Goal: Information Seeking & Learning: Learn about a topic

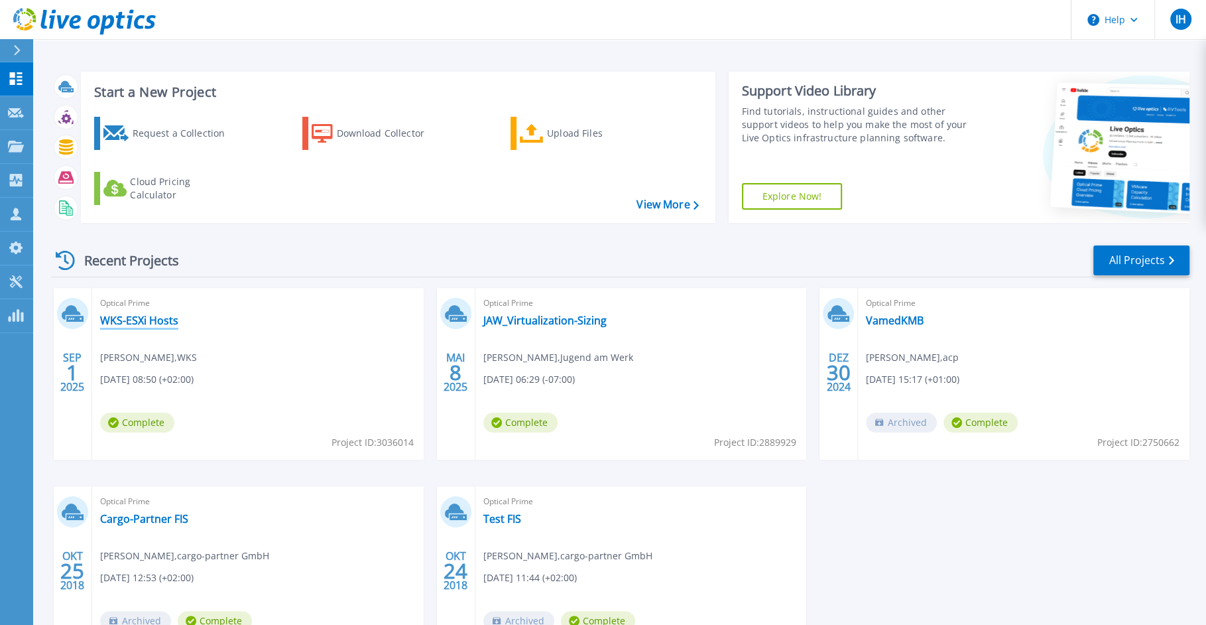
click at [160, 315] on link "WKS-ESXi Hosts" at bounding box center [139, 320] width 78 height 13
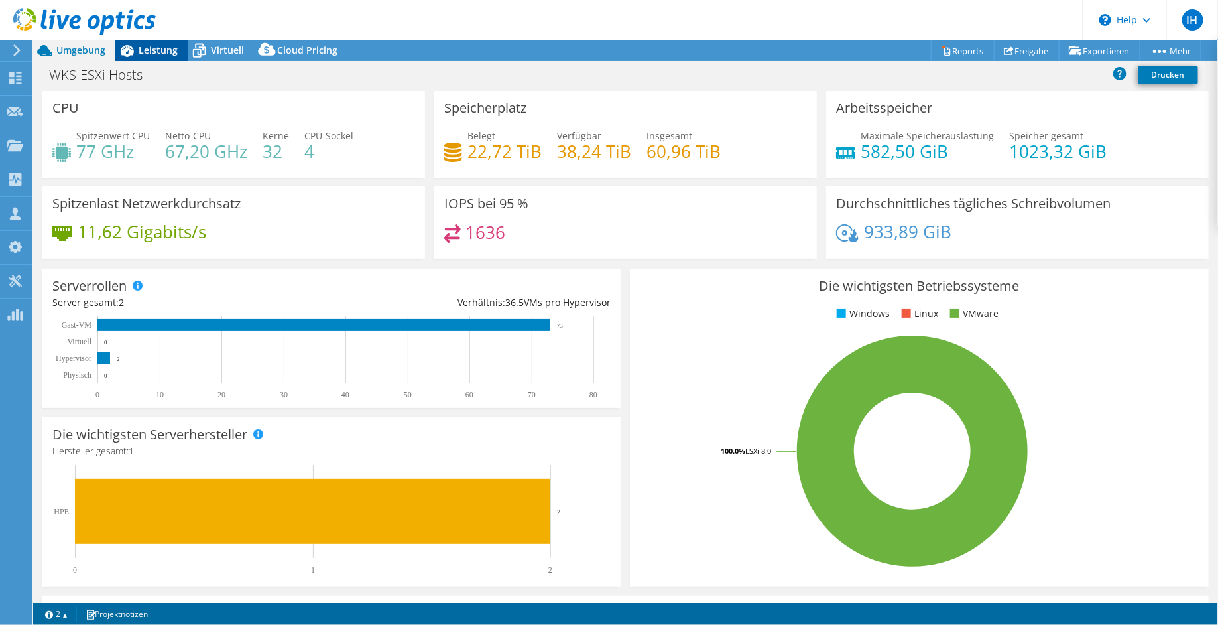
click at [162, 46] on span "Leistung" at bounding box center [158, 50] width 39 height 13
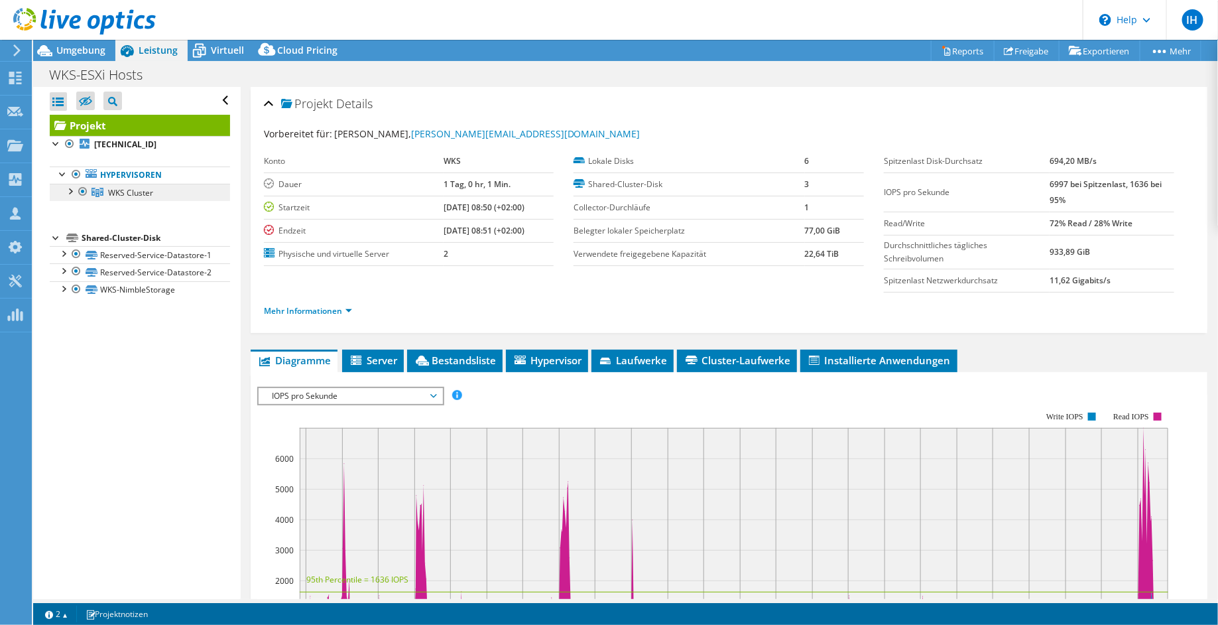
click at [123, 191] on span "WKS Cluster" at bounding box center [130, 192] width 45 height 11
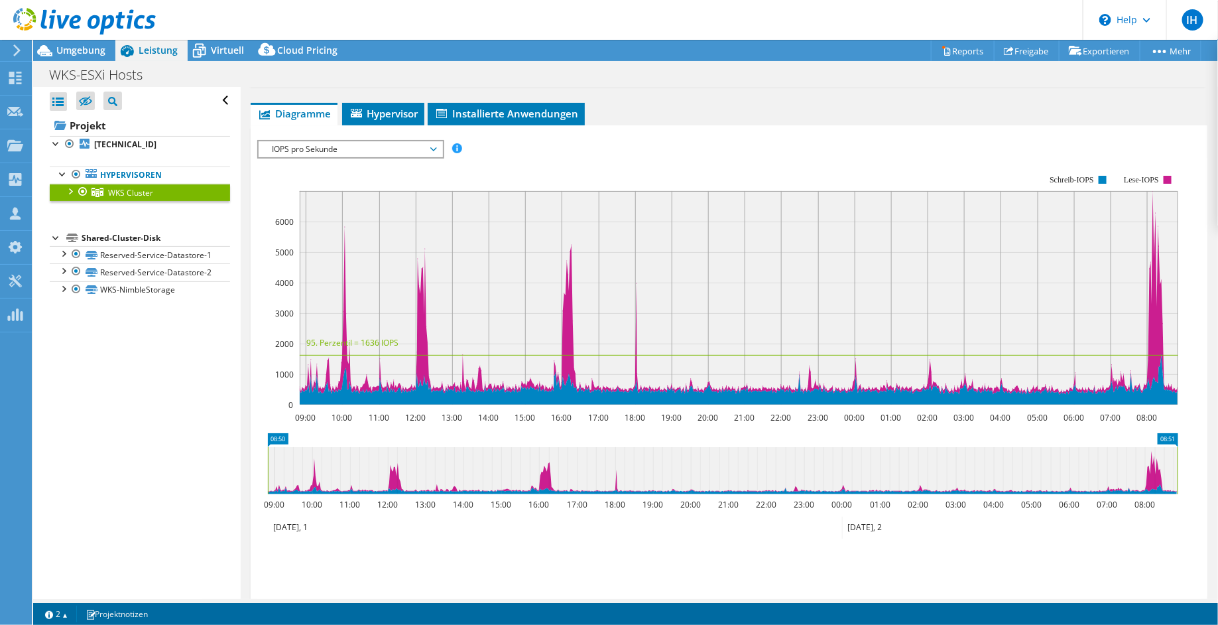
scroll to position [202, 0]
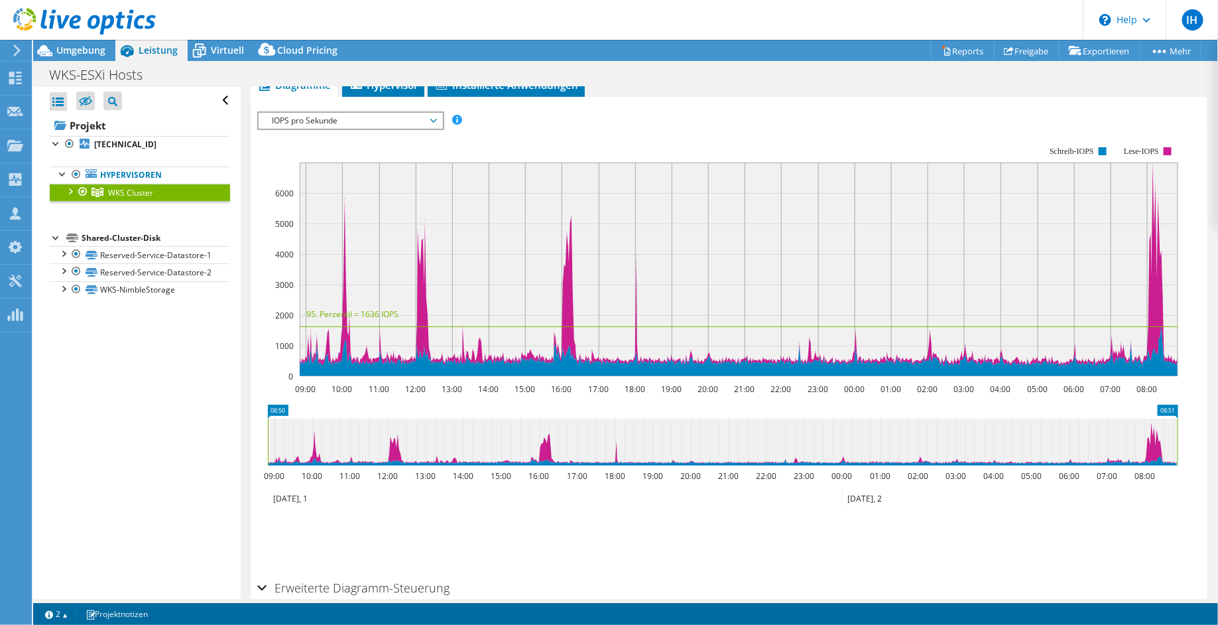
click at [432, 118] on span "IOPS pro Sekunde" at bounding box center [350, 121] width 170 height 16
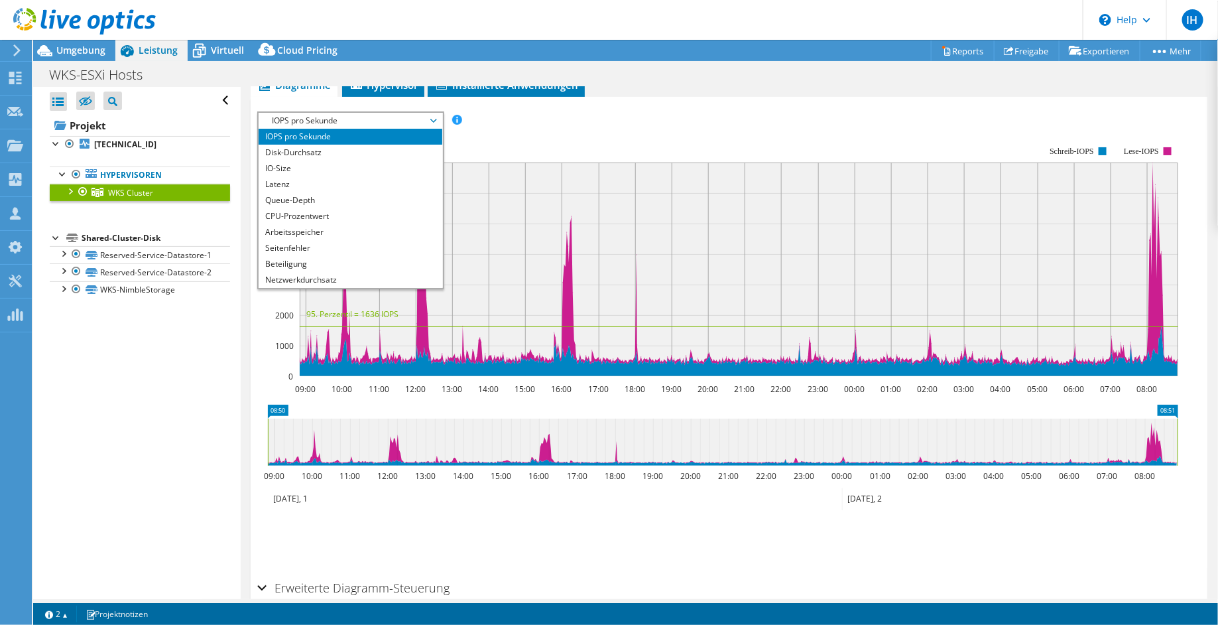
click at [432, 118] on span "IOPS pro Sekunde" at bounding box center [350, 121] width 170 height 16
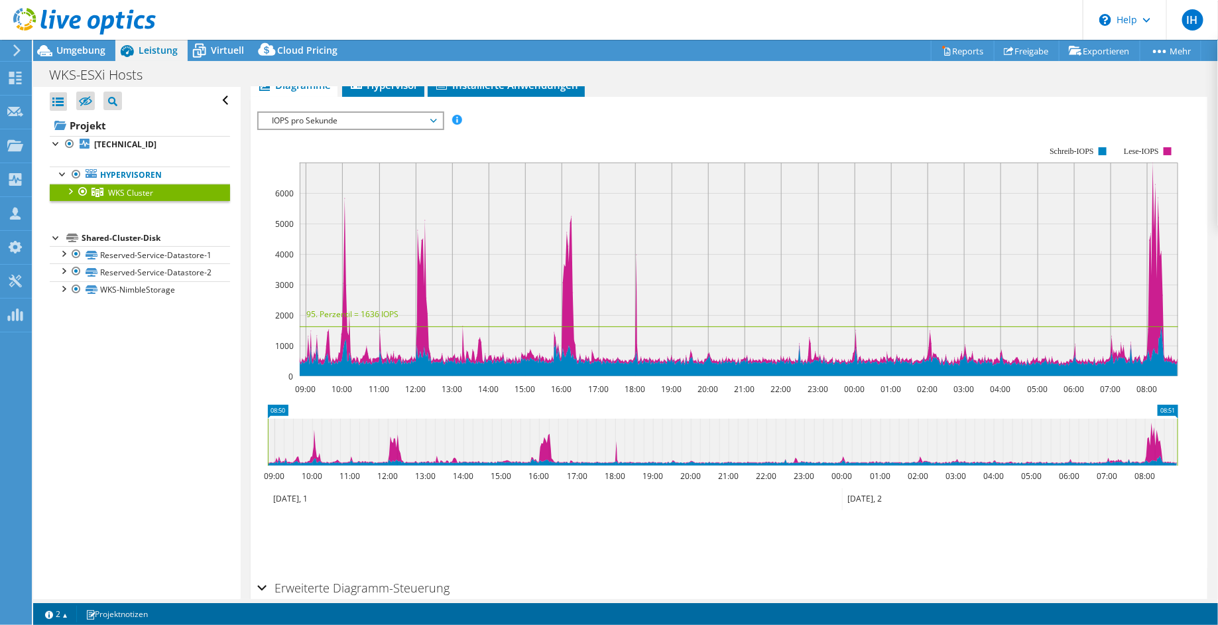
click at [432, 118] on span "IOPS pro Sekunde" at bounding box center [350, 121] width 170 height 16
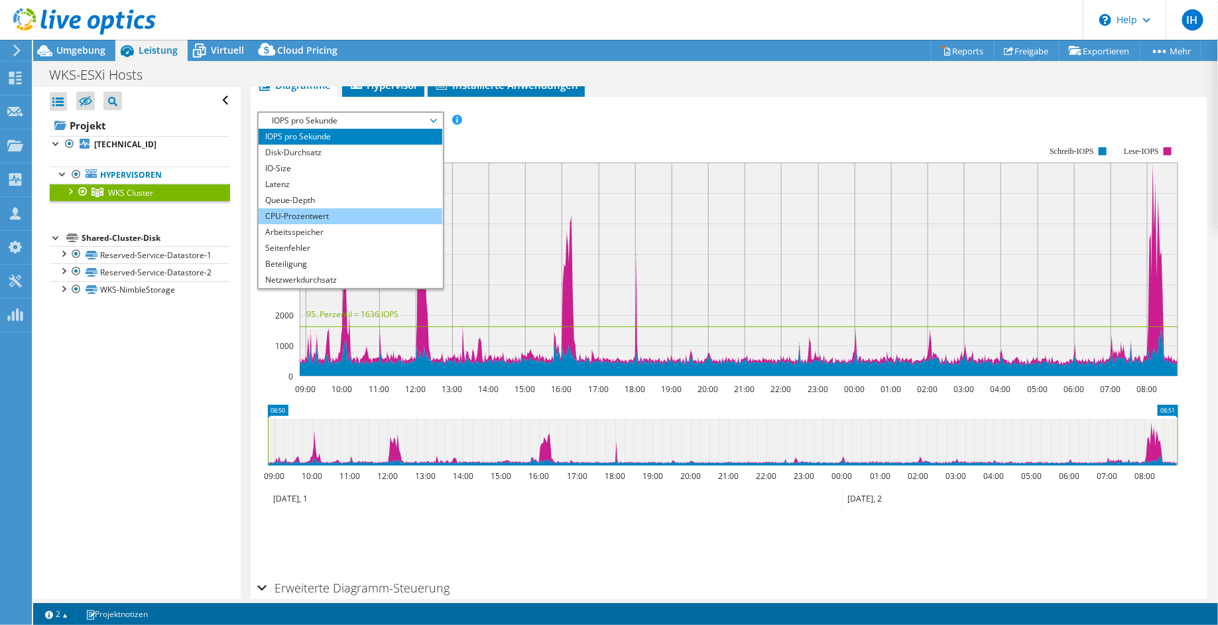
click at [328, 212] on li "CPU-Prozentwert" at bounding box center [351, 216] width 184 height 16
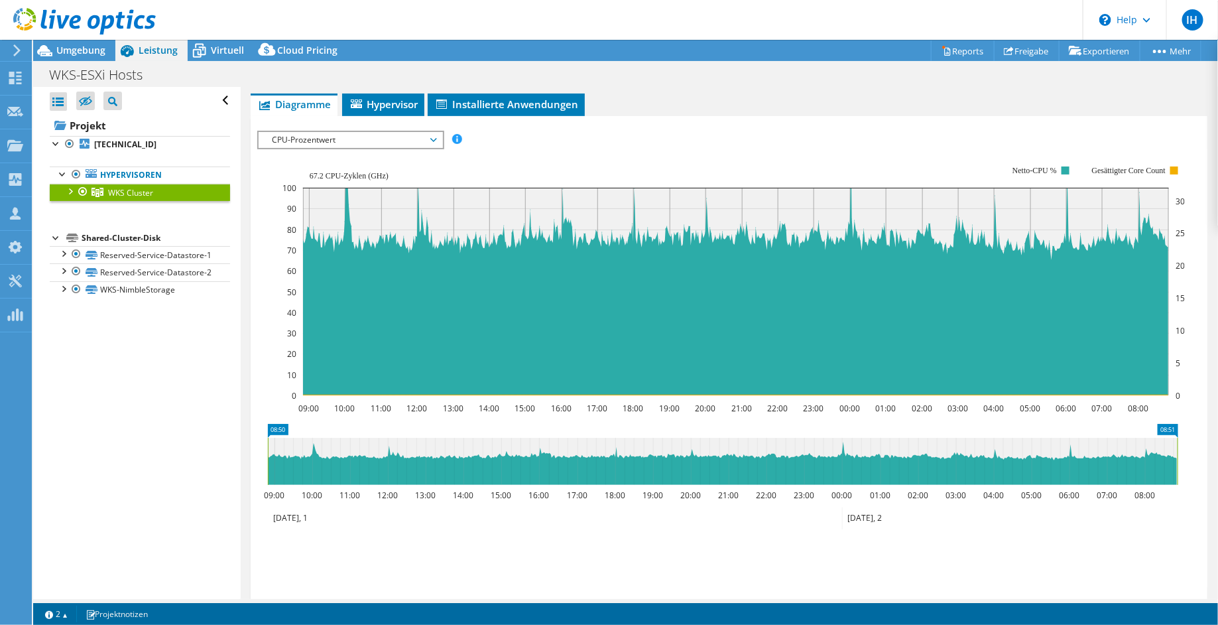
scroll to position [182, 0]
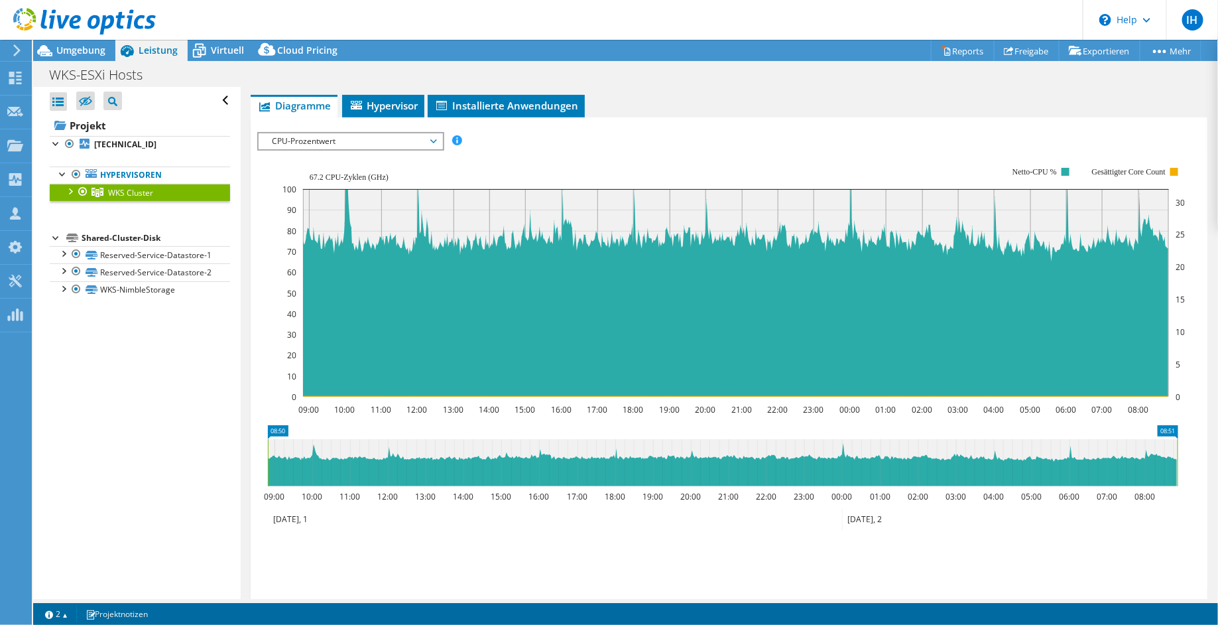
click at [70, 188] on div at bounding box center [69, 190] width 13 height 13
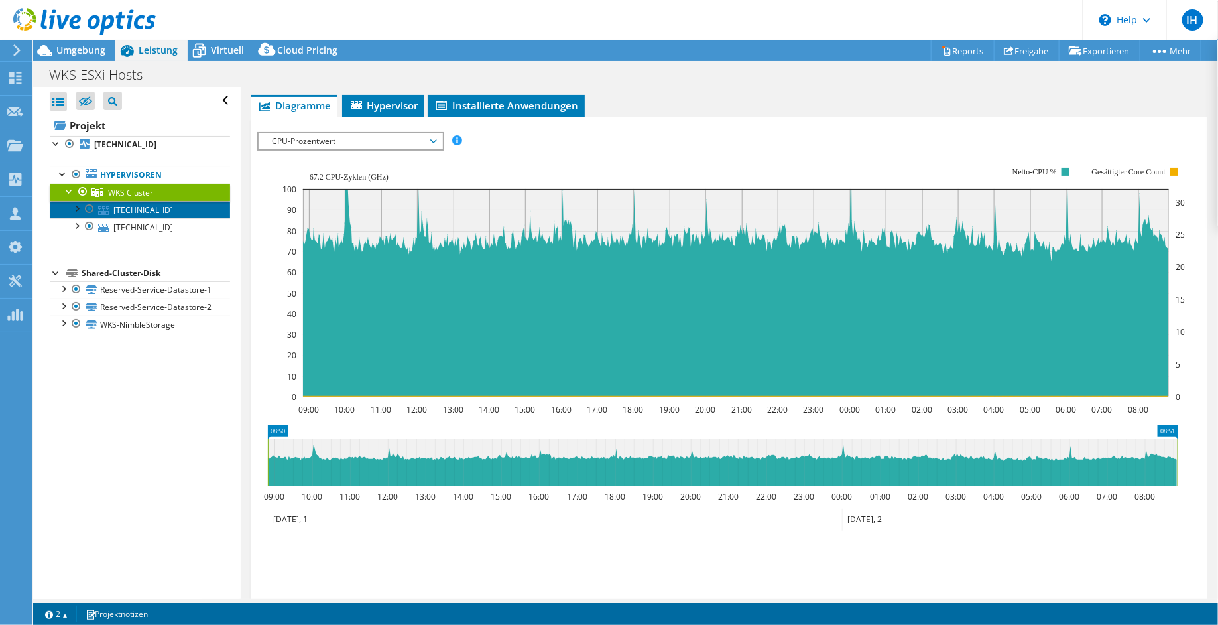
click at [133, 209] on link "[TECHNICAL_ID]" at bounding box center [140, 209] width 180 height 17
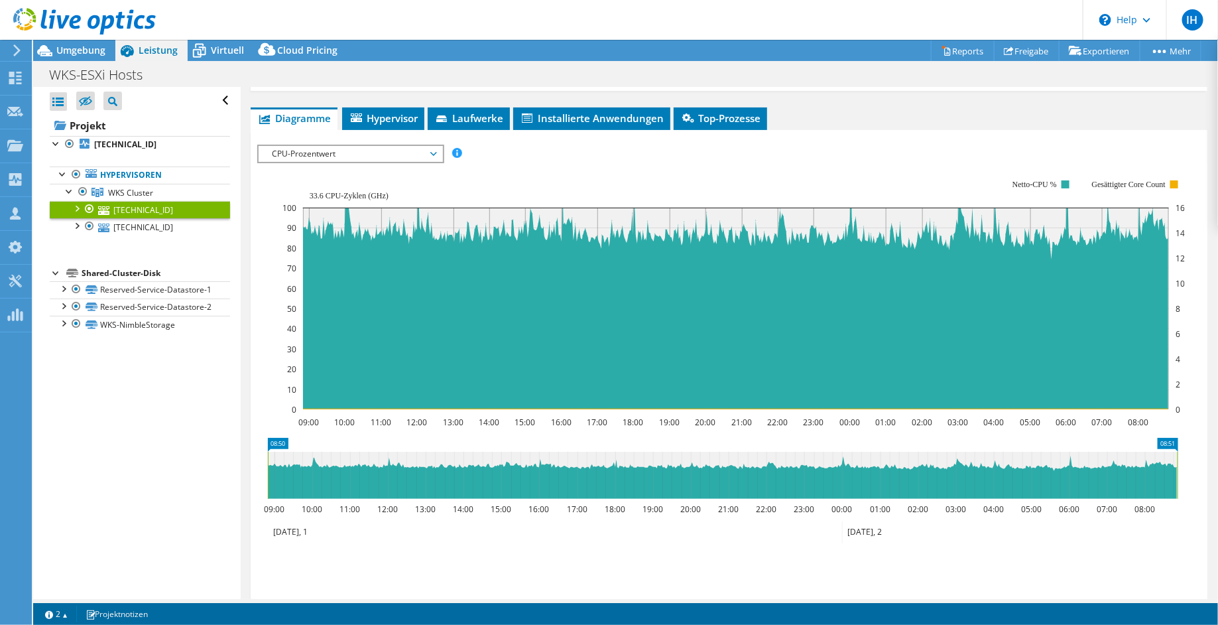
scroll to position [194, 0]
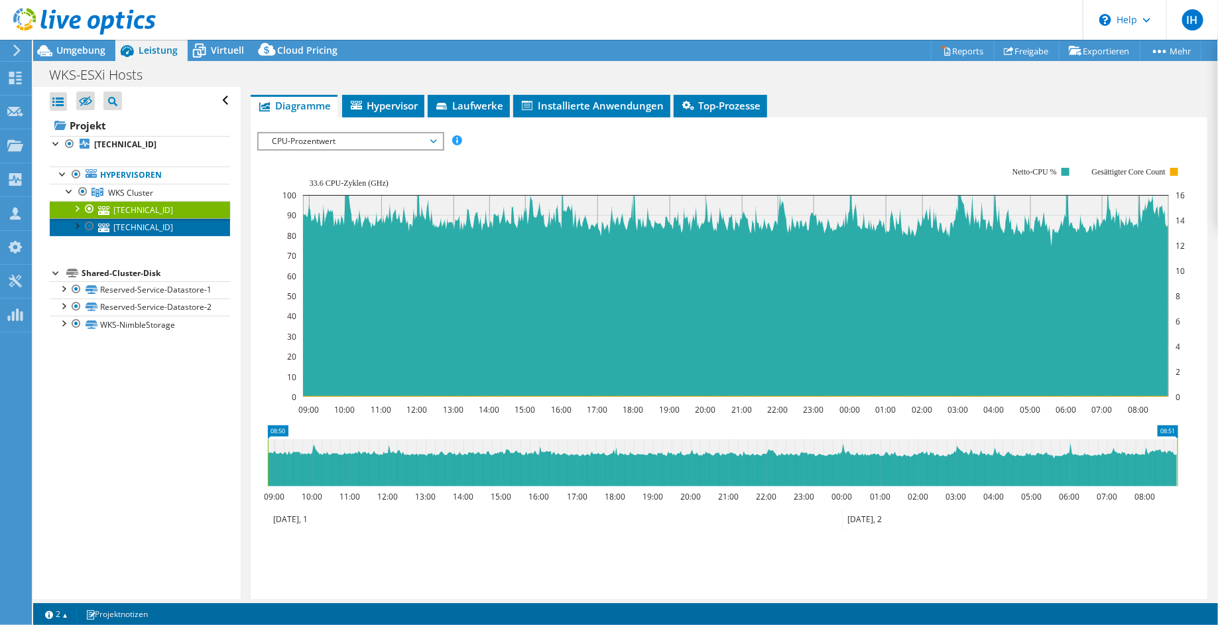
click at [145, 227] on link "[TECHNICAL_ID]" at bounding box center [140, 226] width 180 height 17
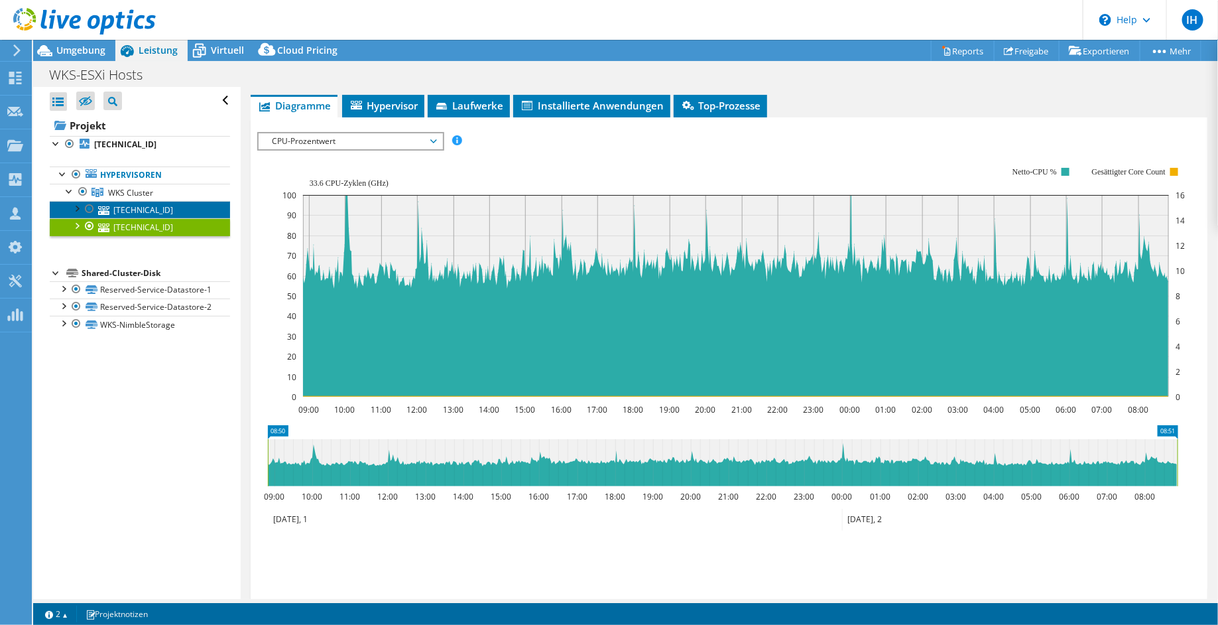
click at [133, 212] on link "[TECHNICAL_ID]" at bounding box center [140, 209] width 180 height 17
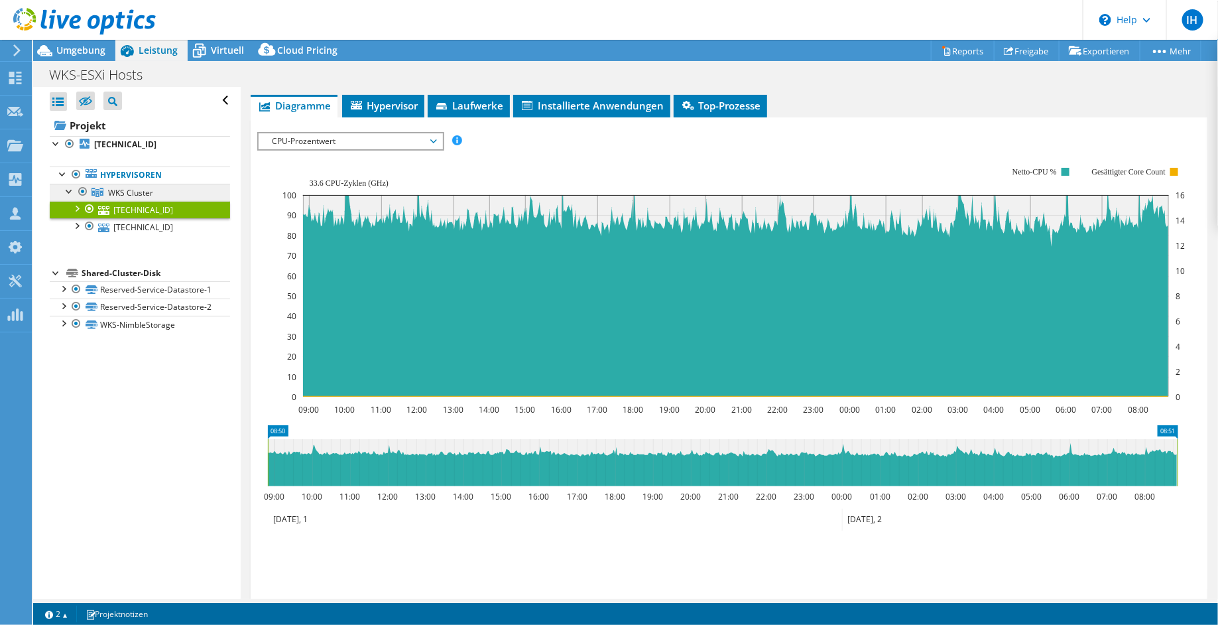
click at [127, 192] on span "WKS Cluster" at bounding box center [130, 192] width 45 height 11
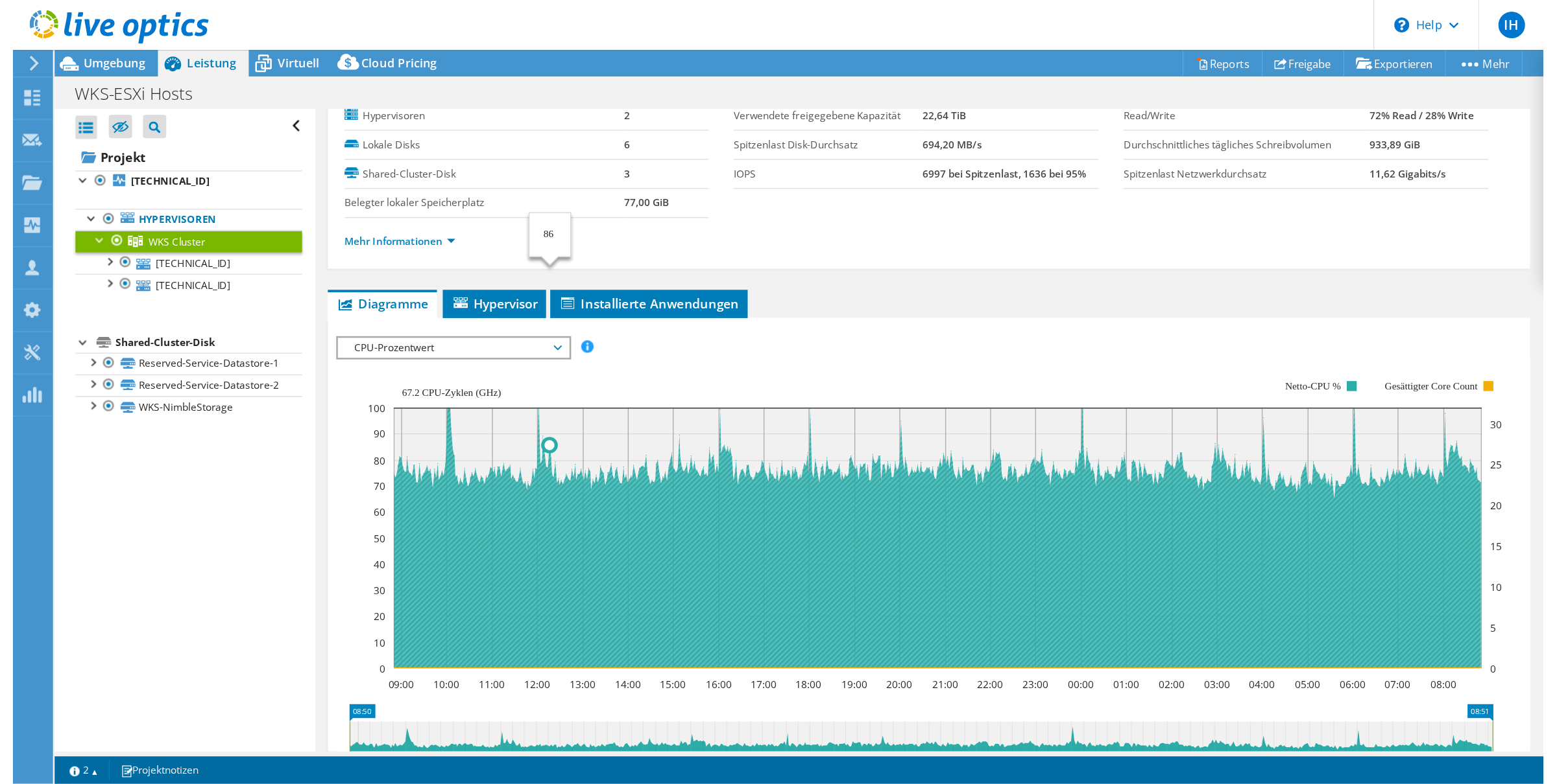
scroll to position [0, 0]
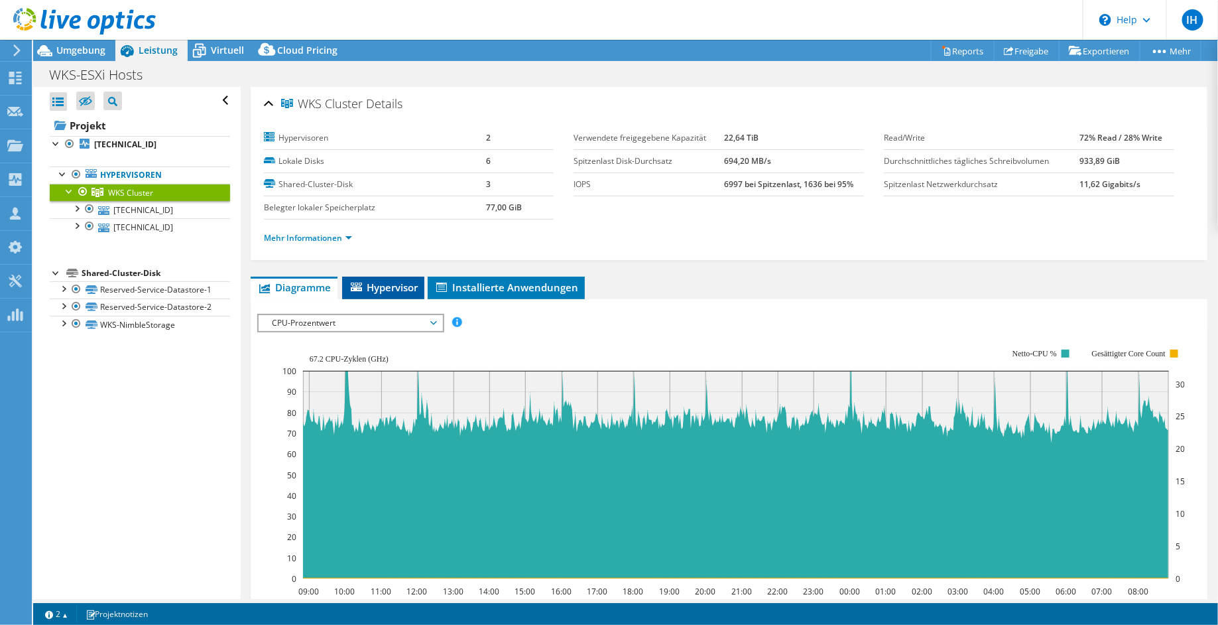
click at [400, 294] on li "Hypervisor" at bounding box center [383, 288] width 82 height 23
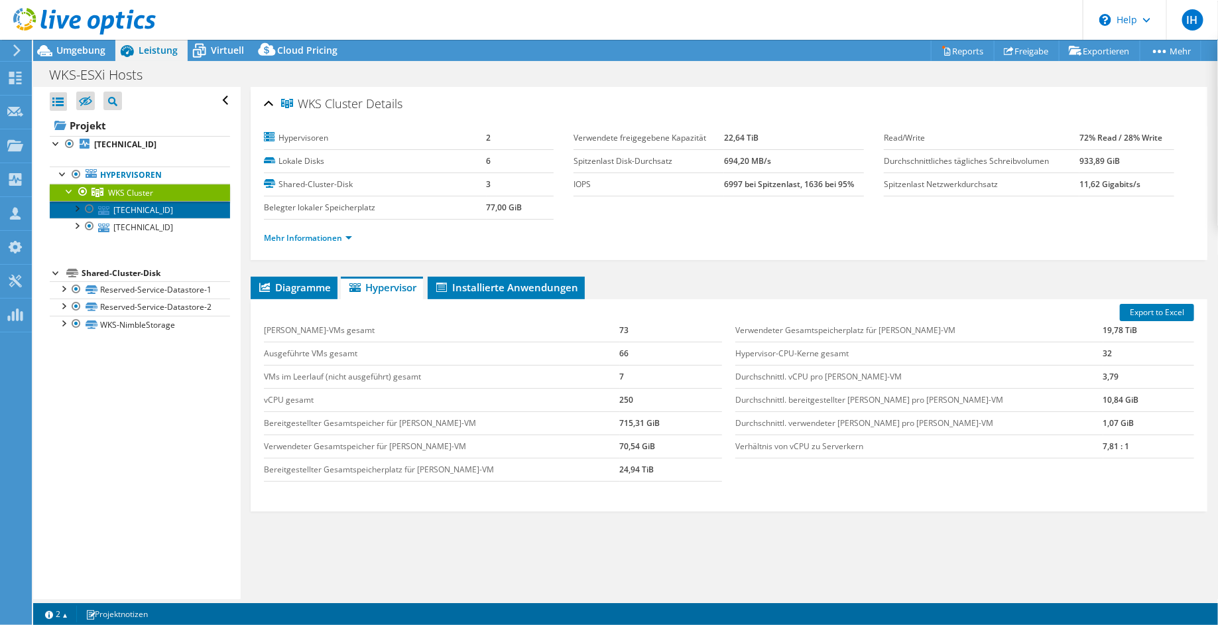
click at [135, 212] on link "[TECHNICAL_ID]" at bounding box center [140, 209] width 180 height 17
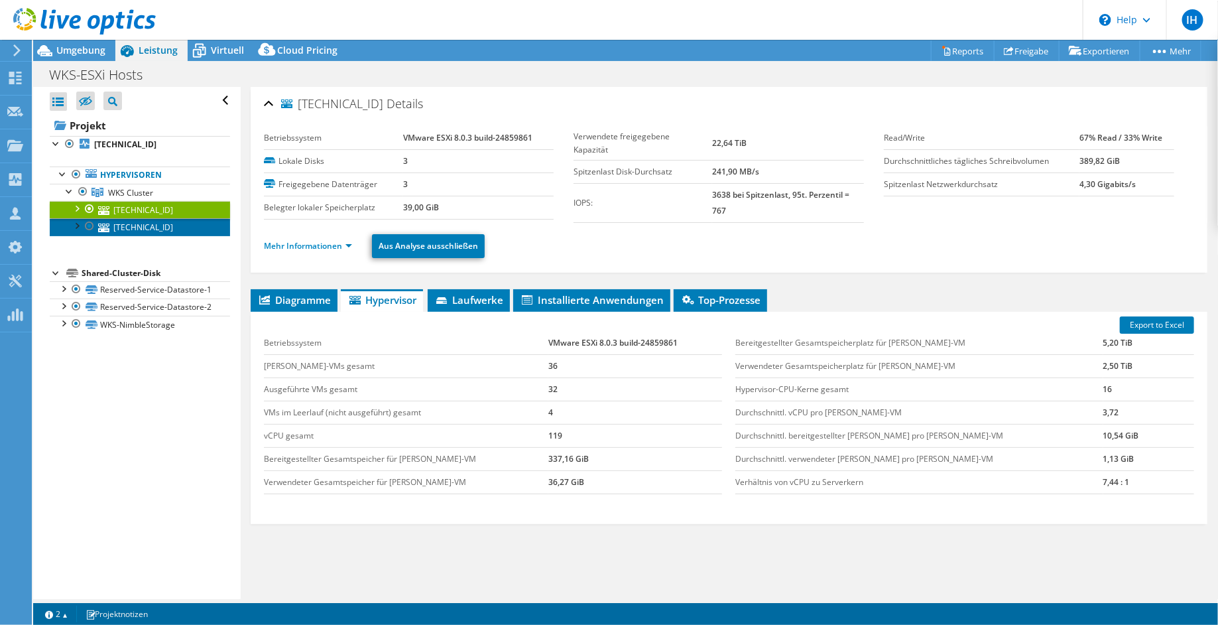
click at [139, 229] on link "[TECHNICAL_ID]" at bounding box center [140, 226] width 180 height 17
click at [140, 210] on link "[TECHNICAL_ID]" at bounding box center [140, 209] width 180 height 17
click at [121, 192] on span "WKS Cluster" at bounding box center [130, 192] width 45 height 11
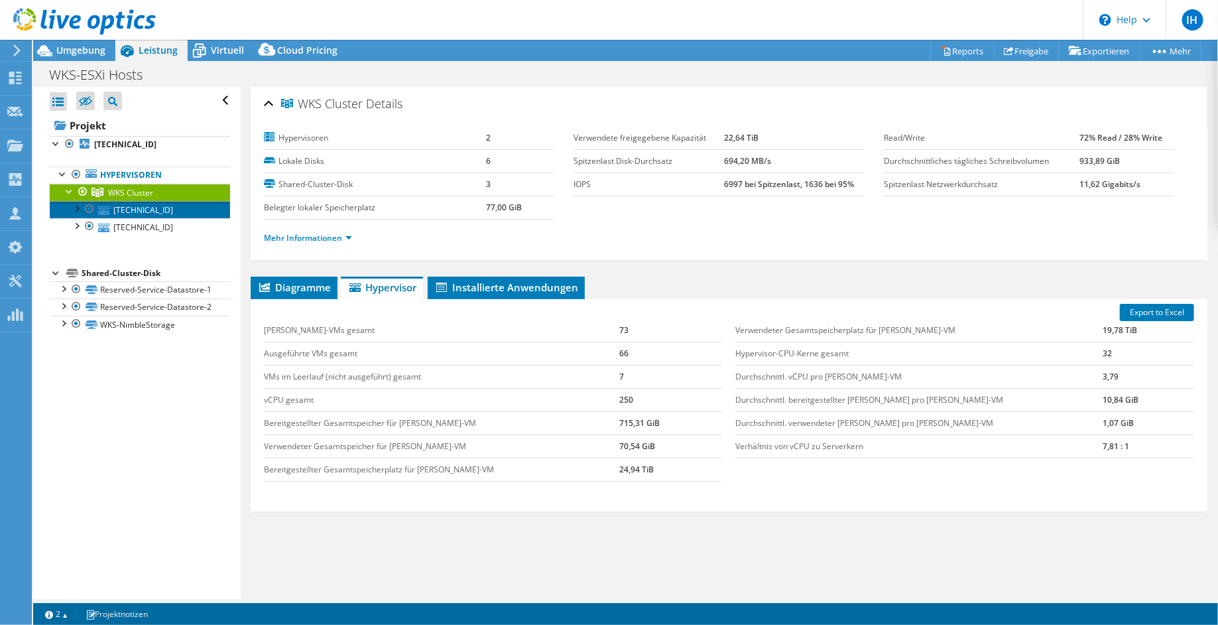
click at [145, 210] on link "[TECHNICAL_ID]" at bounding box center [140, 209] width 180 height 17
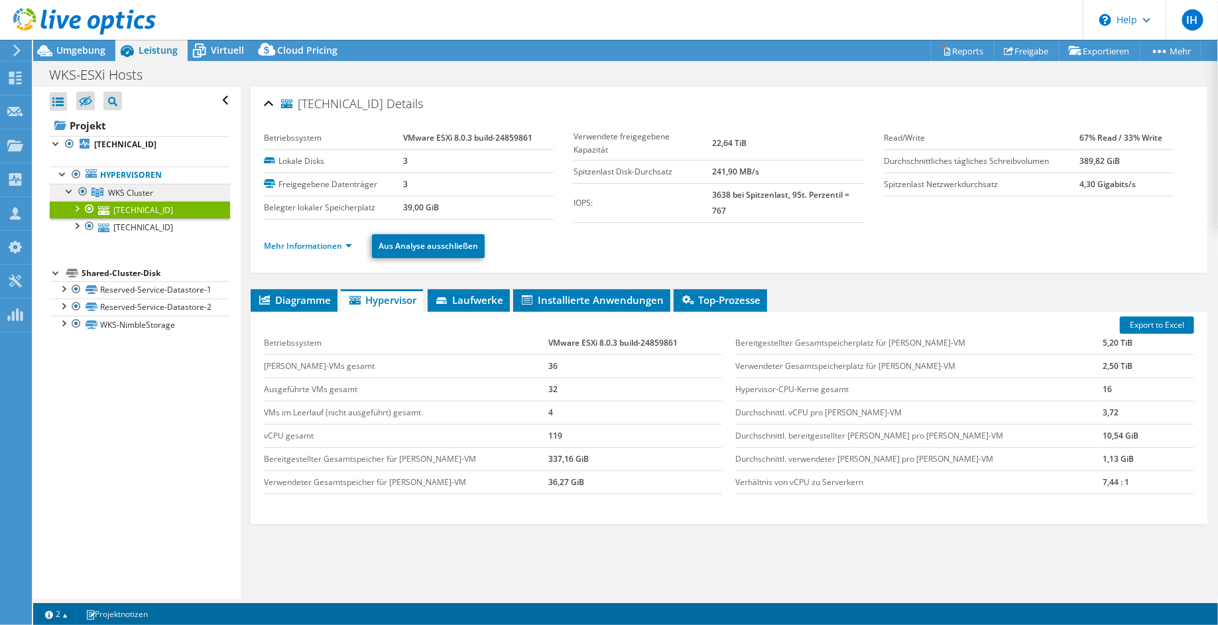
click at [137, 194] on span "WKS Cluster" at bounding box center [130, 192] width 45 height 11
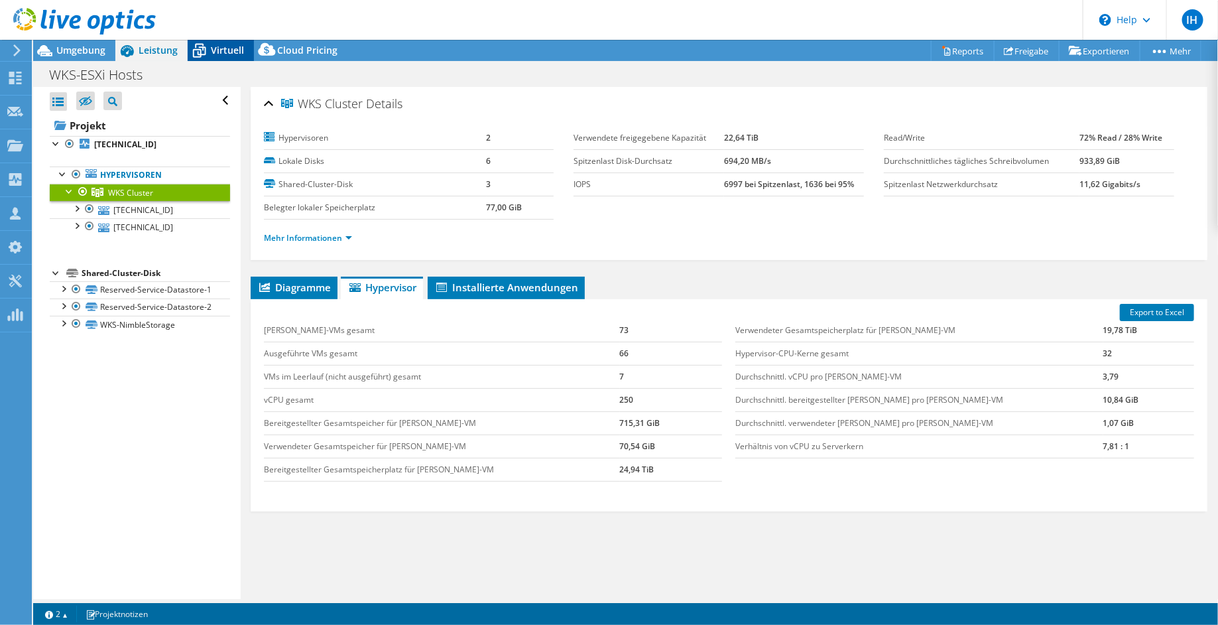
click at [200, 54] on icon at bounding box center [199, 51] width 13 height 11
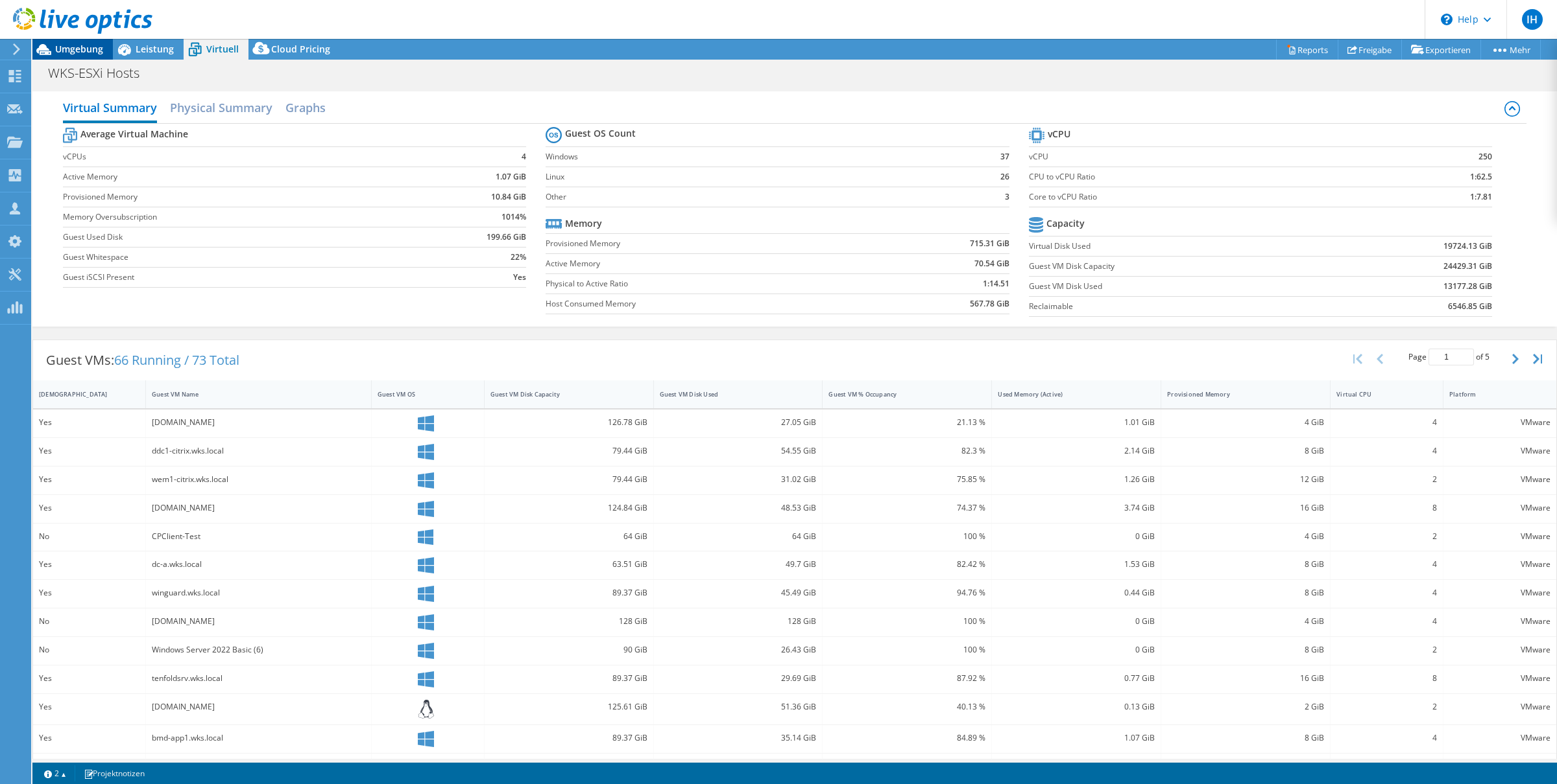
click at [70, 49] on span "Umgebung" at bounding box center [78, 49] width 48 height 13
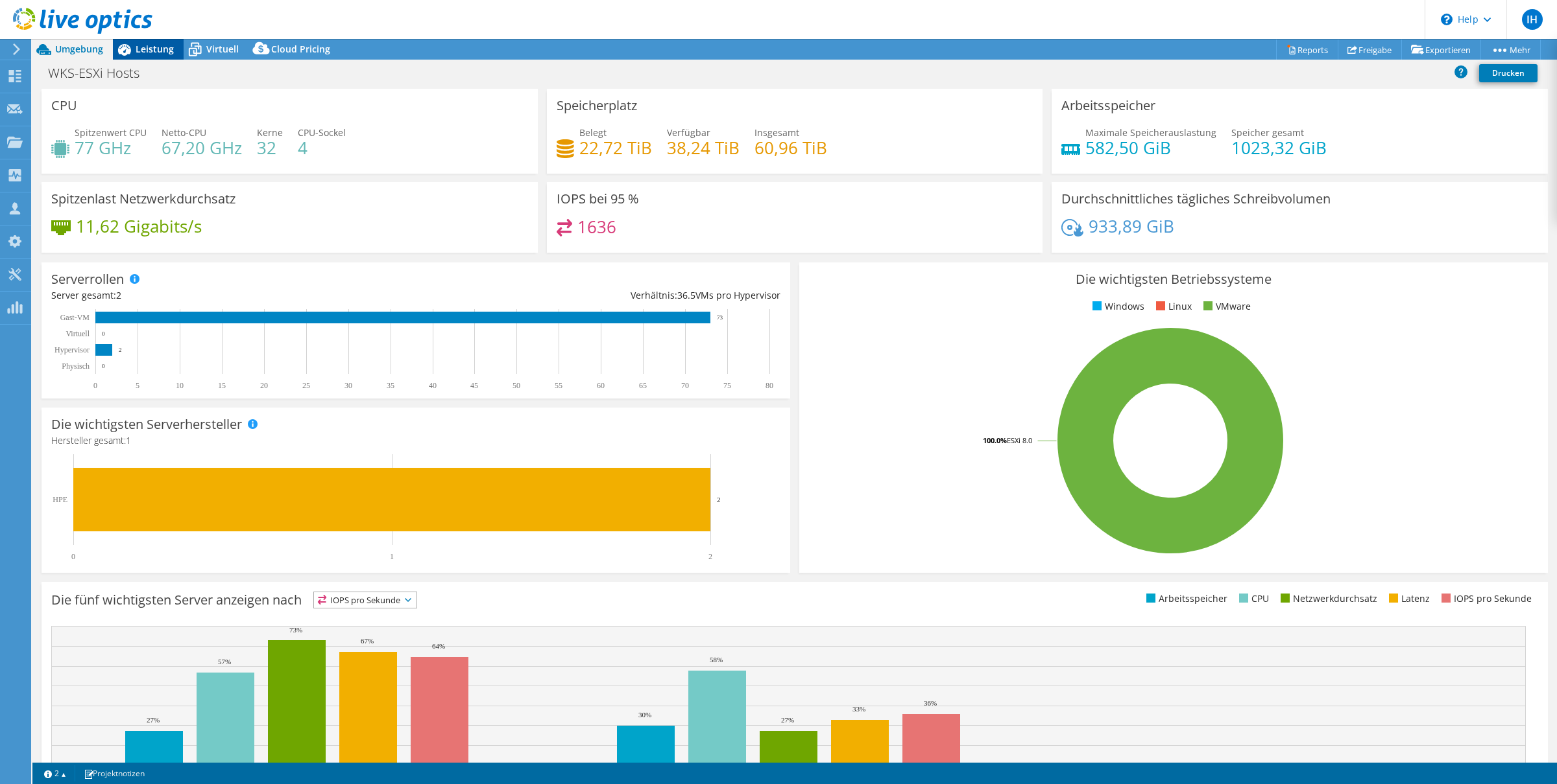
click at [138, 44] on span "Leistung" at bounding box center [155, 49] width 38 height 13
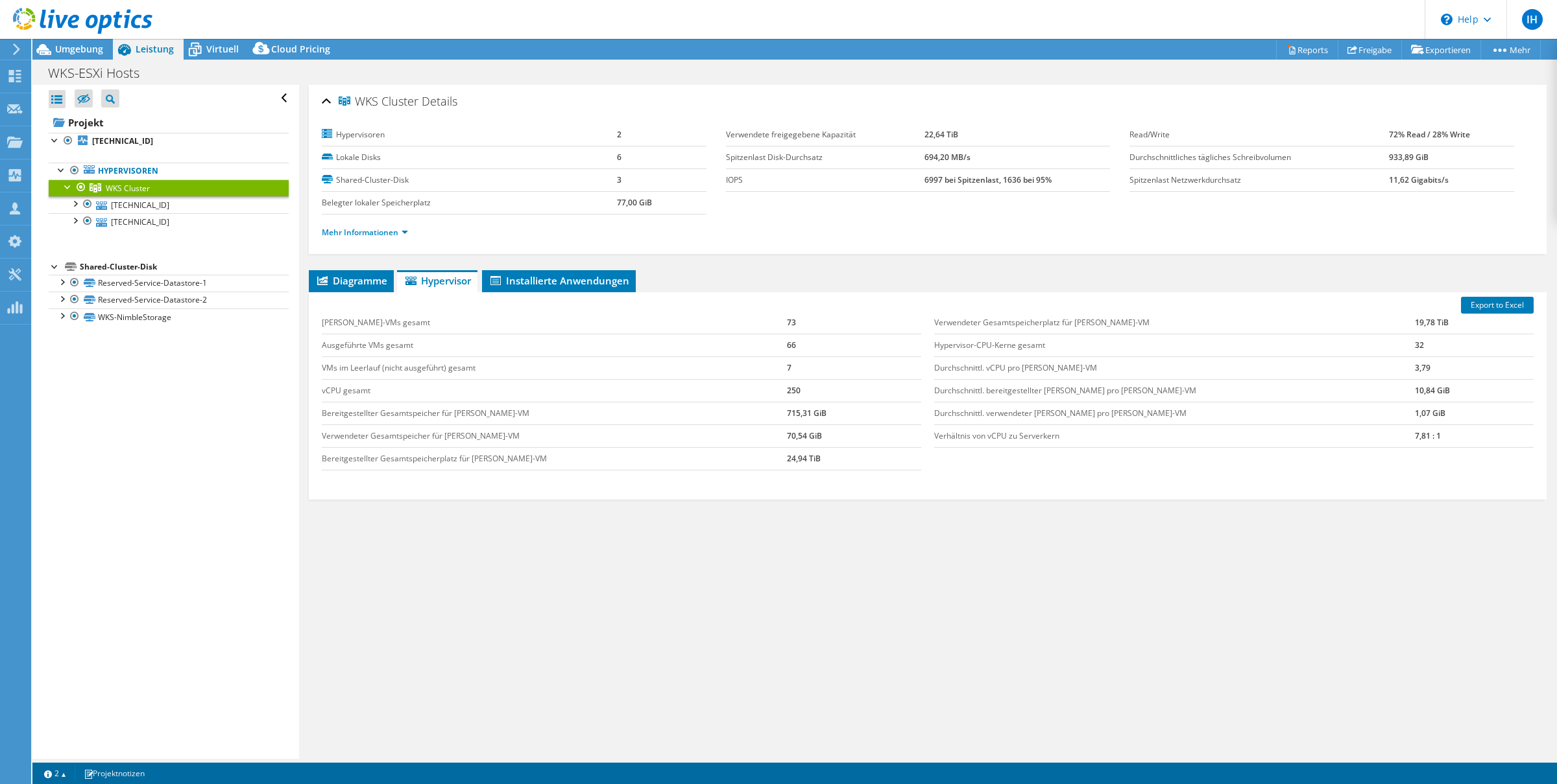
click at [349, 299] on div "[PERSON_NAME]-VMs gesamt 73 Ausgeführte VMs gesamt 66 VMs im Leerlauf (nicht au…" at bounding box center [621, 391] width 612 height 185
click at [351, 283] on span "Diagramme" at bounding box center [351, 281] width 72 height 13
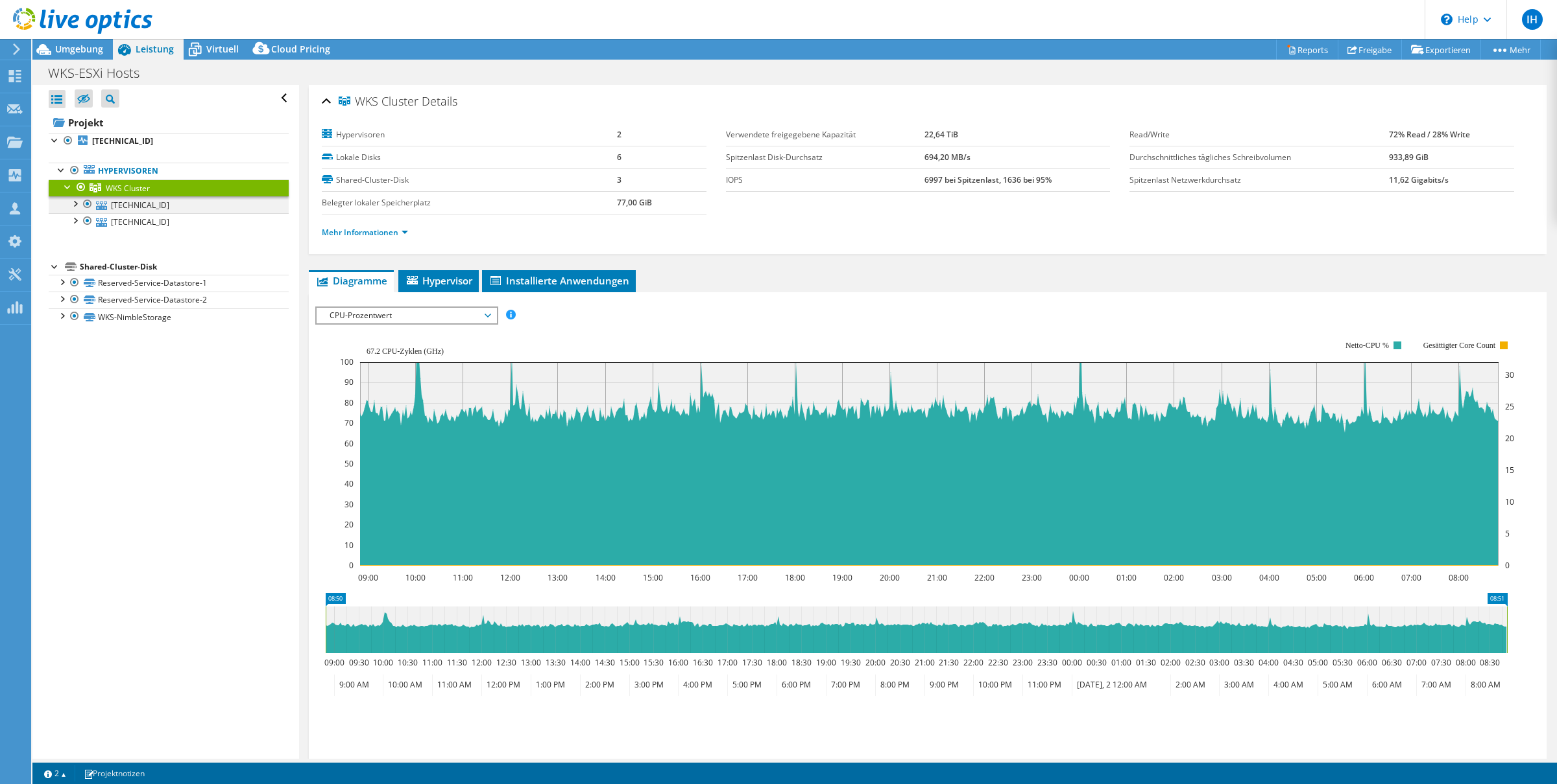
click at [78, 204] on div at bounding box center [74, 202] width 13 height 13
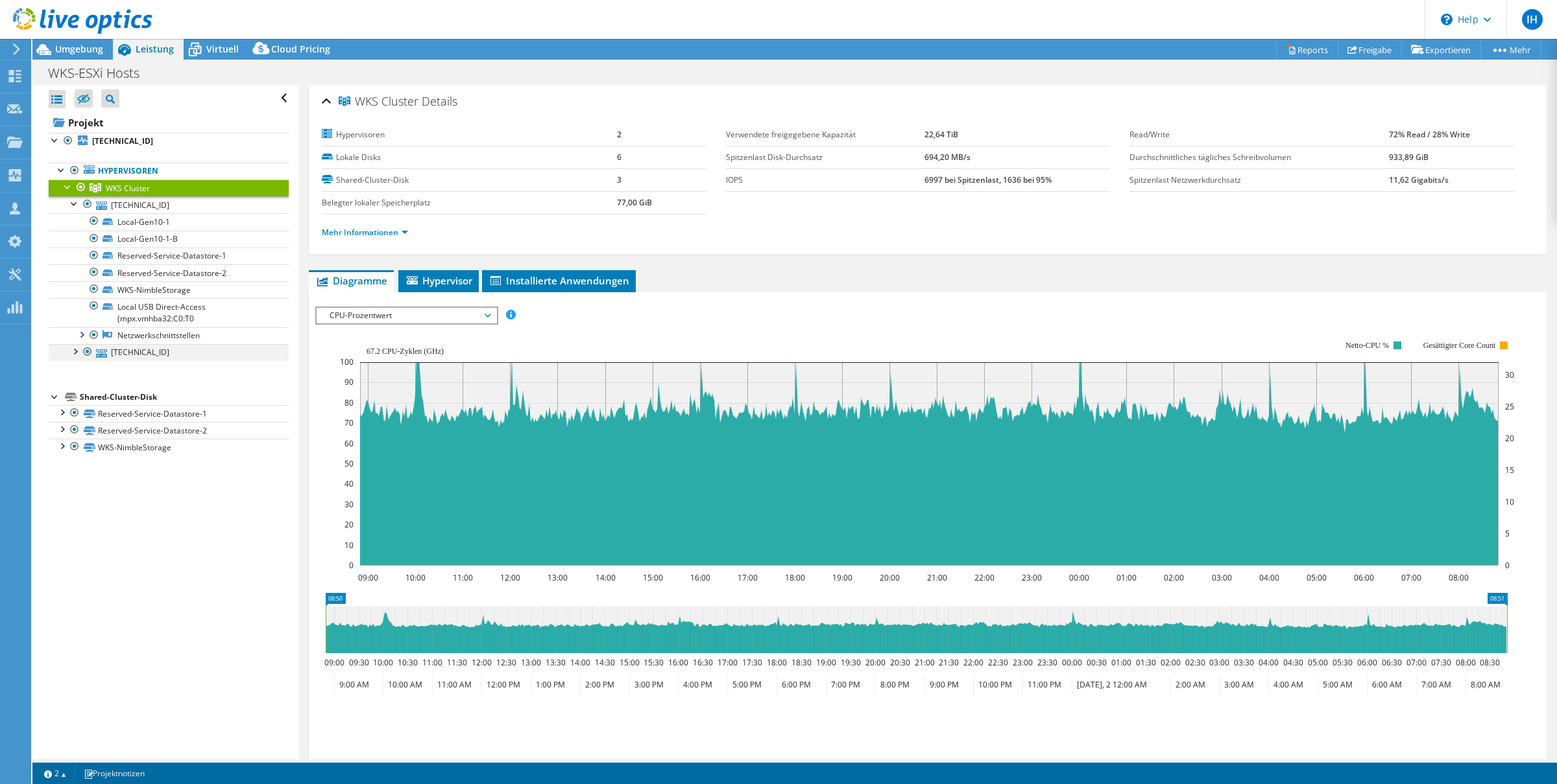
click at [76, 356] on div at bounding box center [74, 350] width 13 height 13
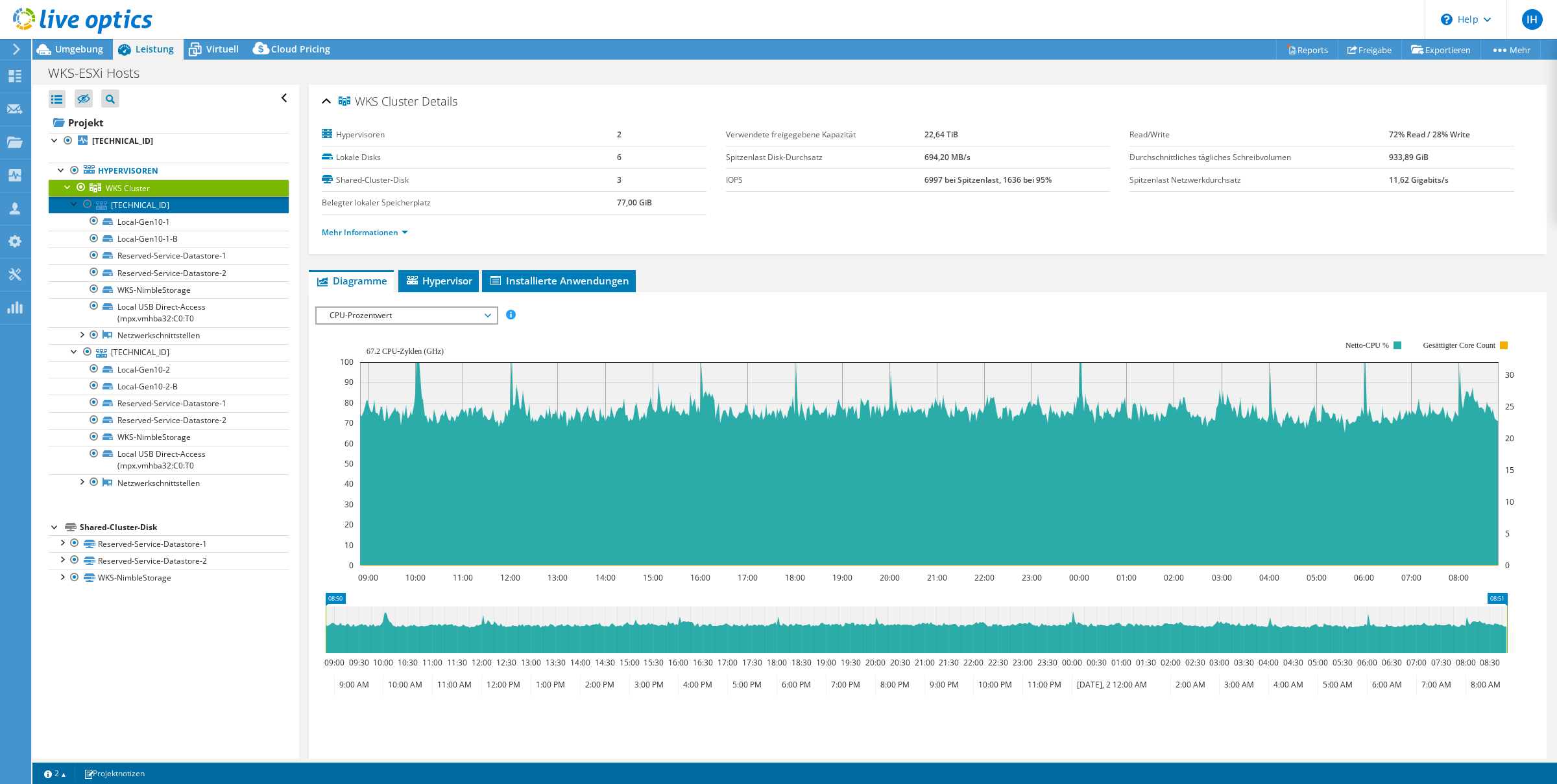
click at [142, 201] on link "[TECHNICAL_ID]" at bounding box center [168, 204] width 240 height 17
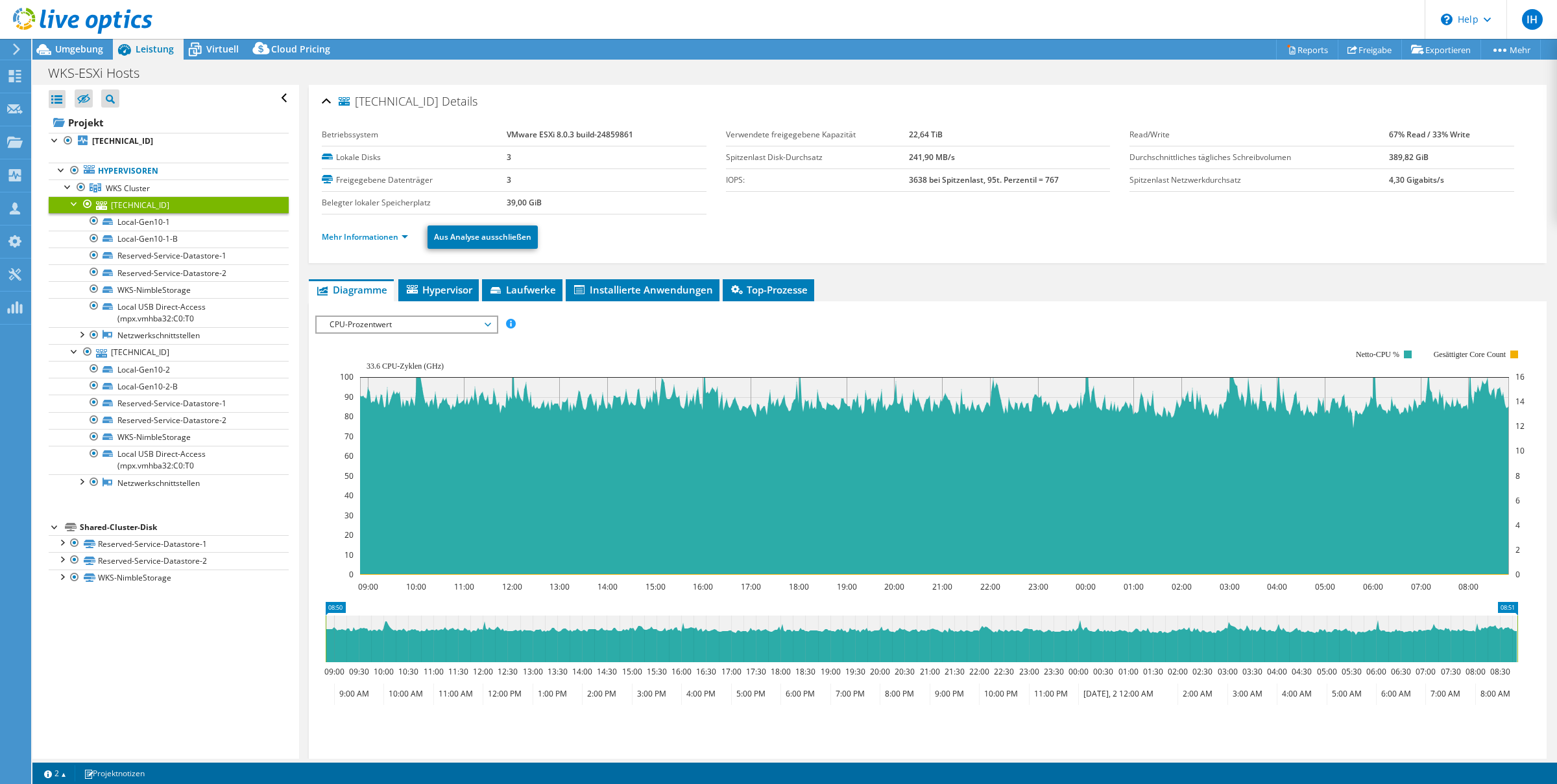
click at [488, 325] on span "CPU-Prozentwert" at bounding box center [406, 325] width 166 height 16
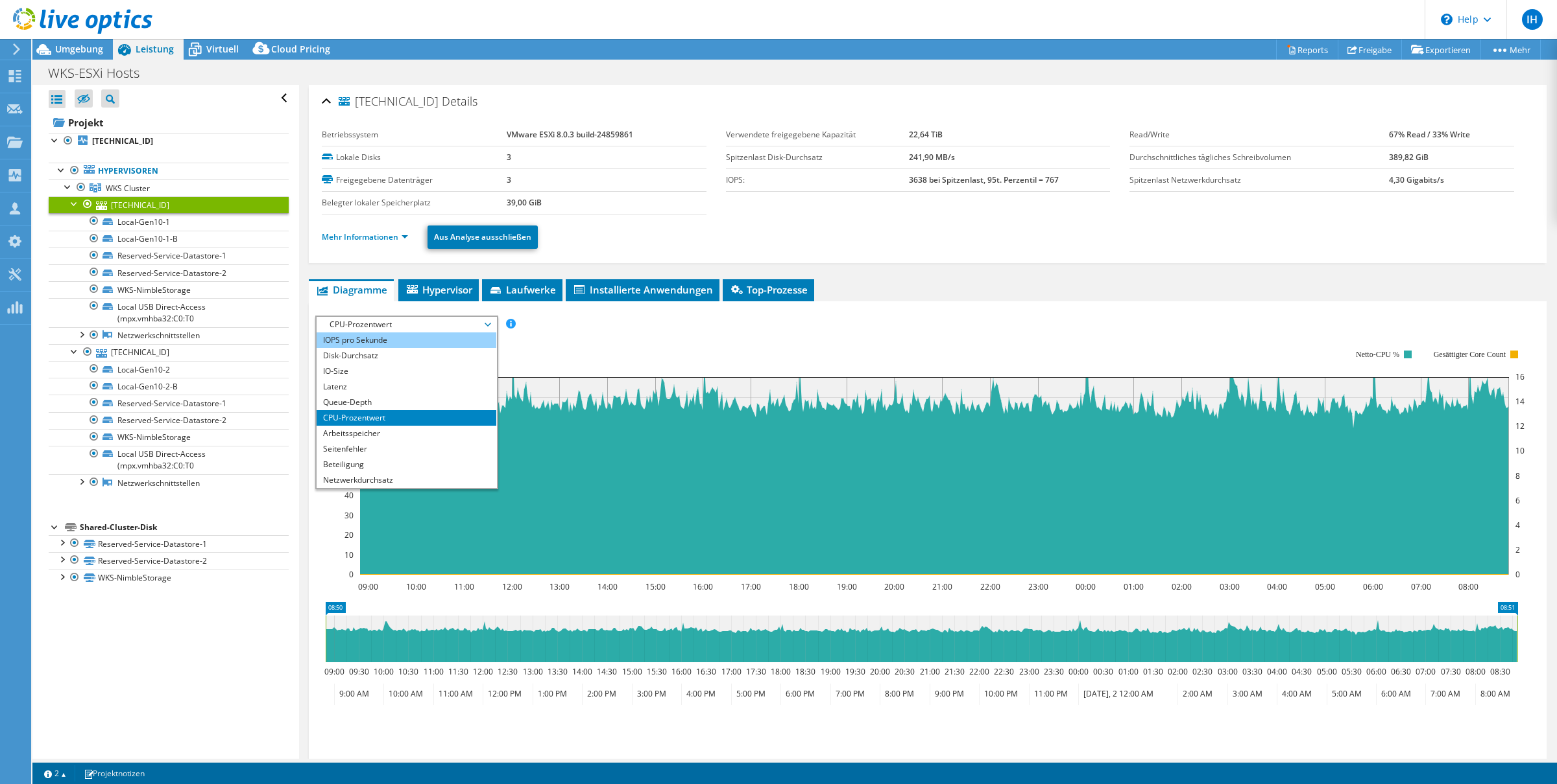
click at [369, 338] on li "IOPS pro Sekunde" at bounding box center [407, 340] width 180 height 16
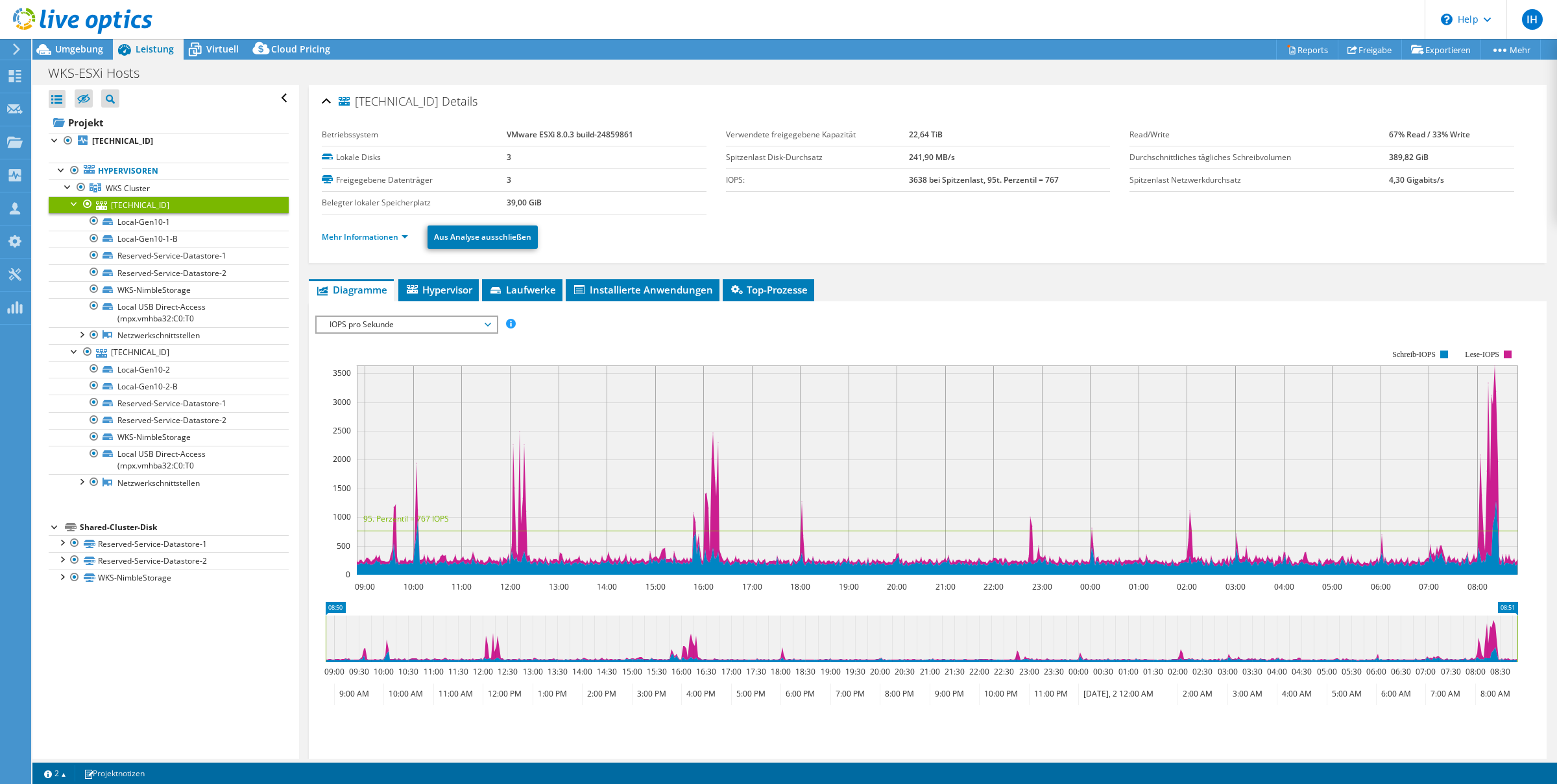
click at [488, 324] on span "IOPS pro Sekunde" at bounding box center [406, 325] width 166 height 16
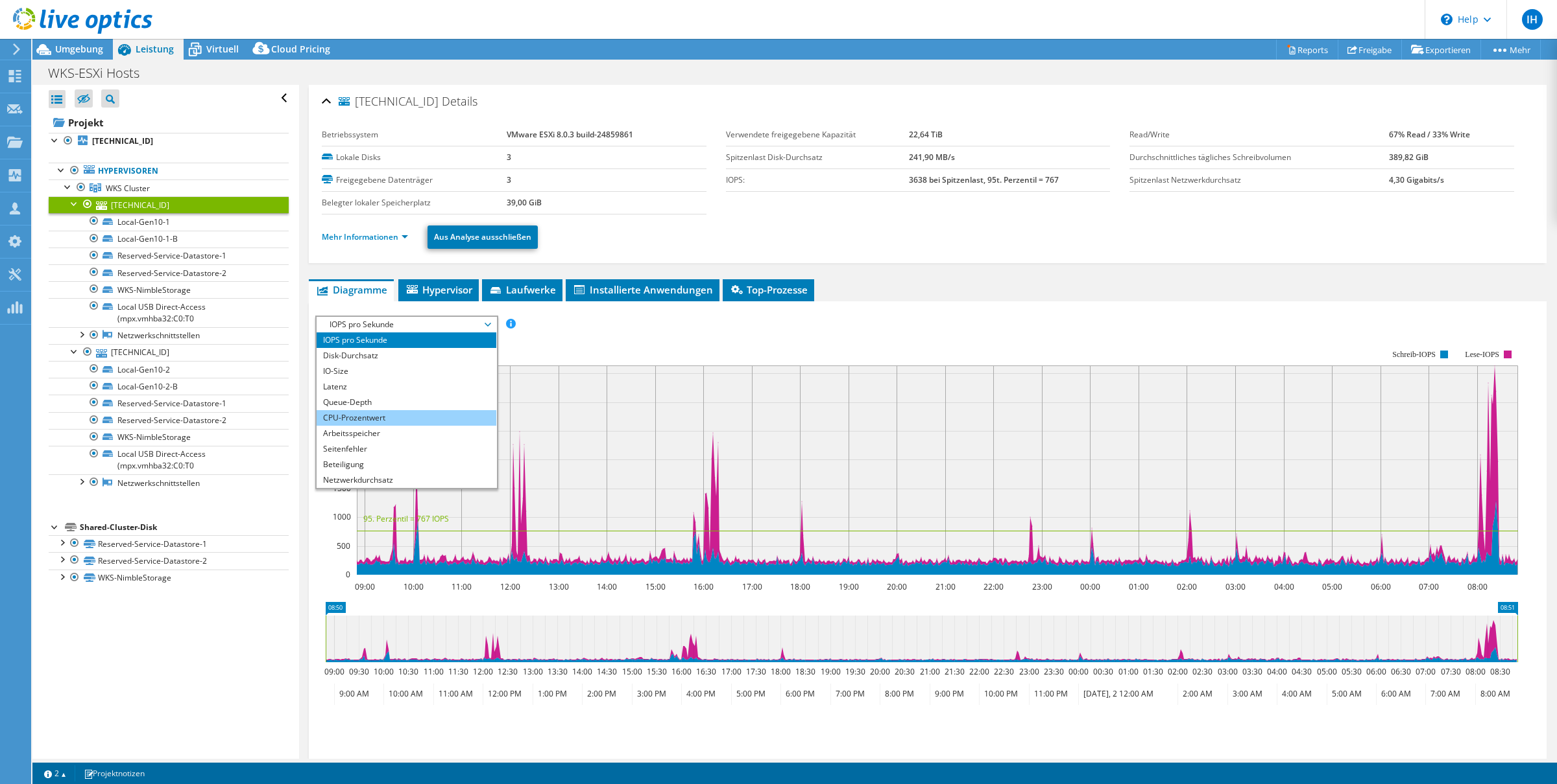
click at [363, 419] on li "CPU-Prozentwert" at bounding box center [407, 418] width 180 height 16
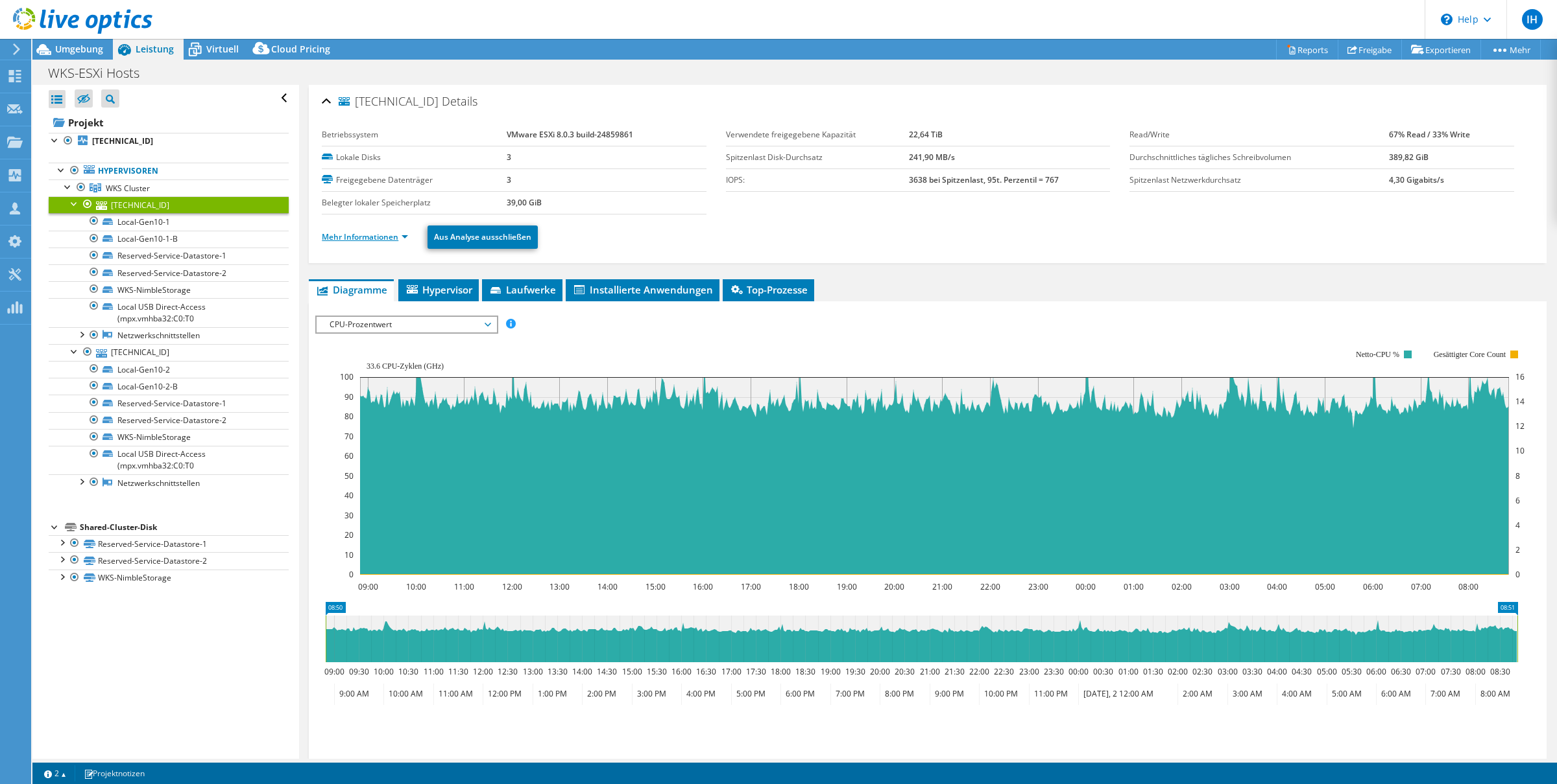
click at [374, 237] on link "Mehr Informationen" at bounding box center [365, 237] width 86 height 11
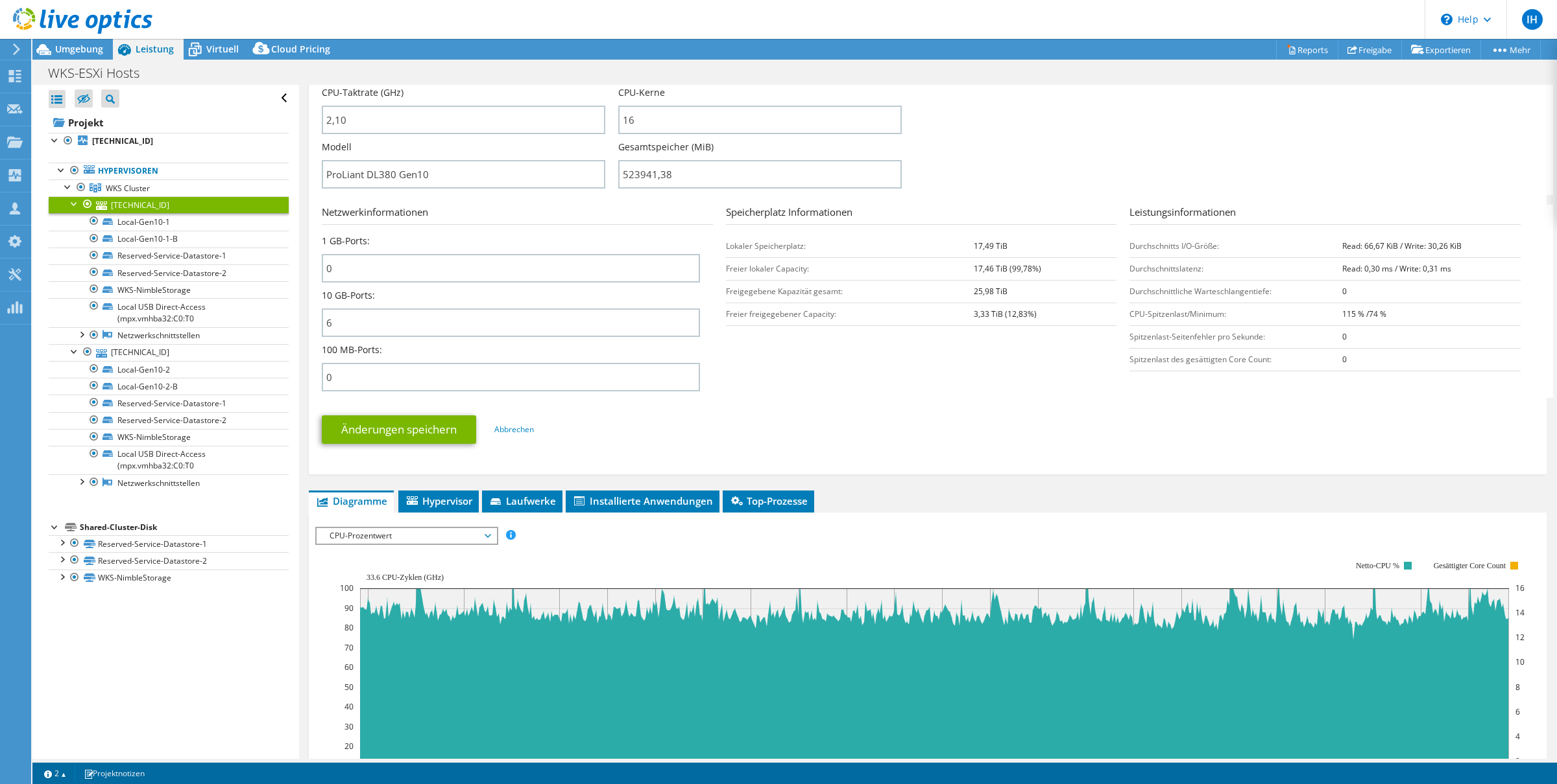
scroll to position [659, 0]
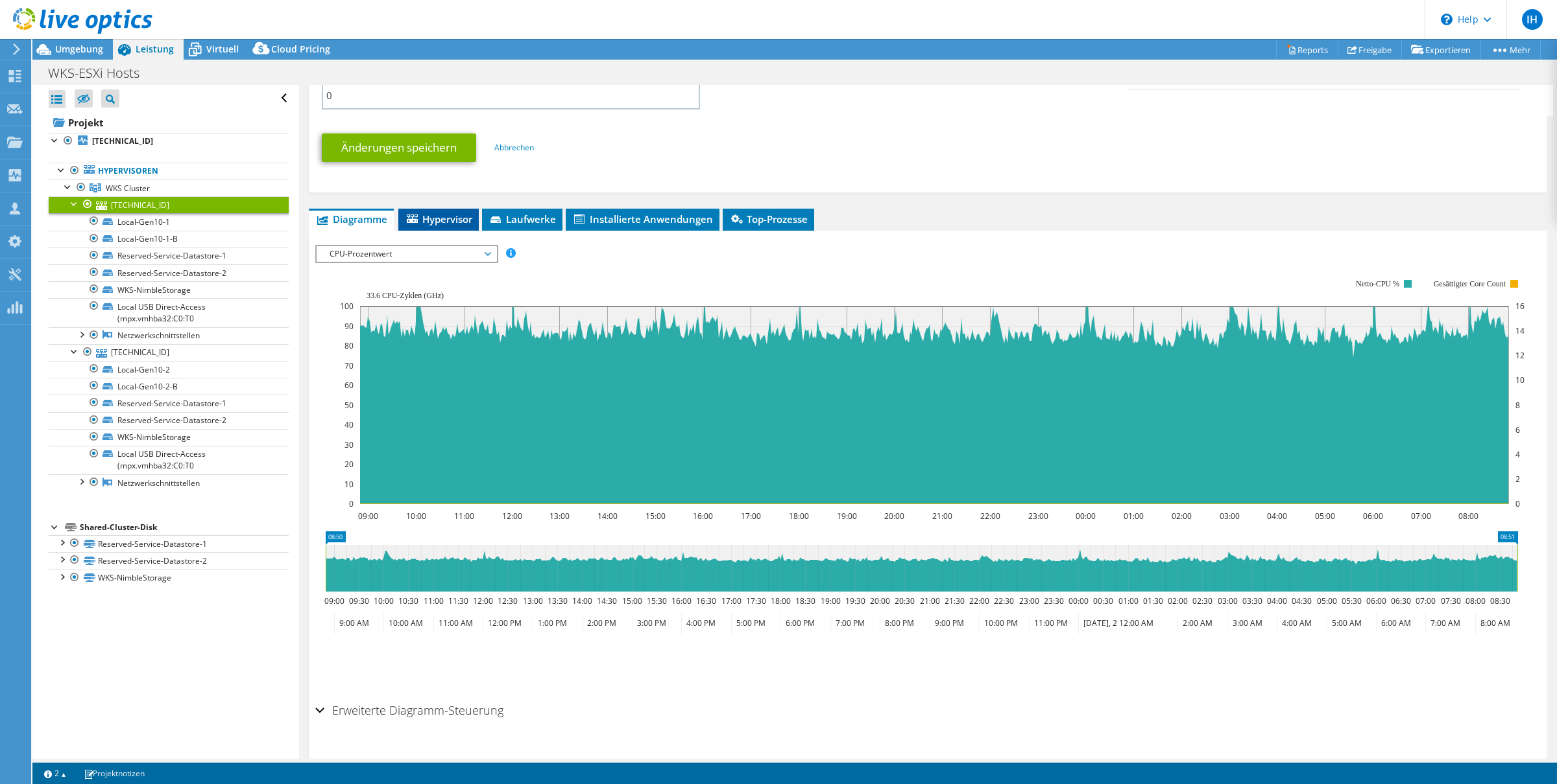
click at [443, 215] on span "Hypervisor" at bounding box center [438, 219] width 67 height 13
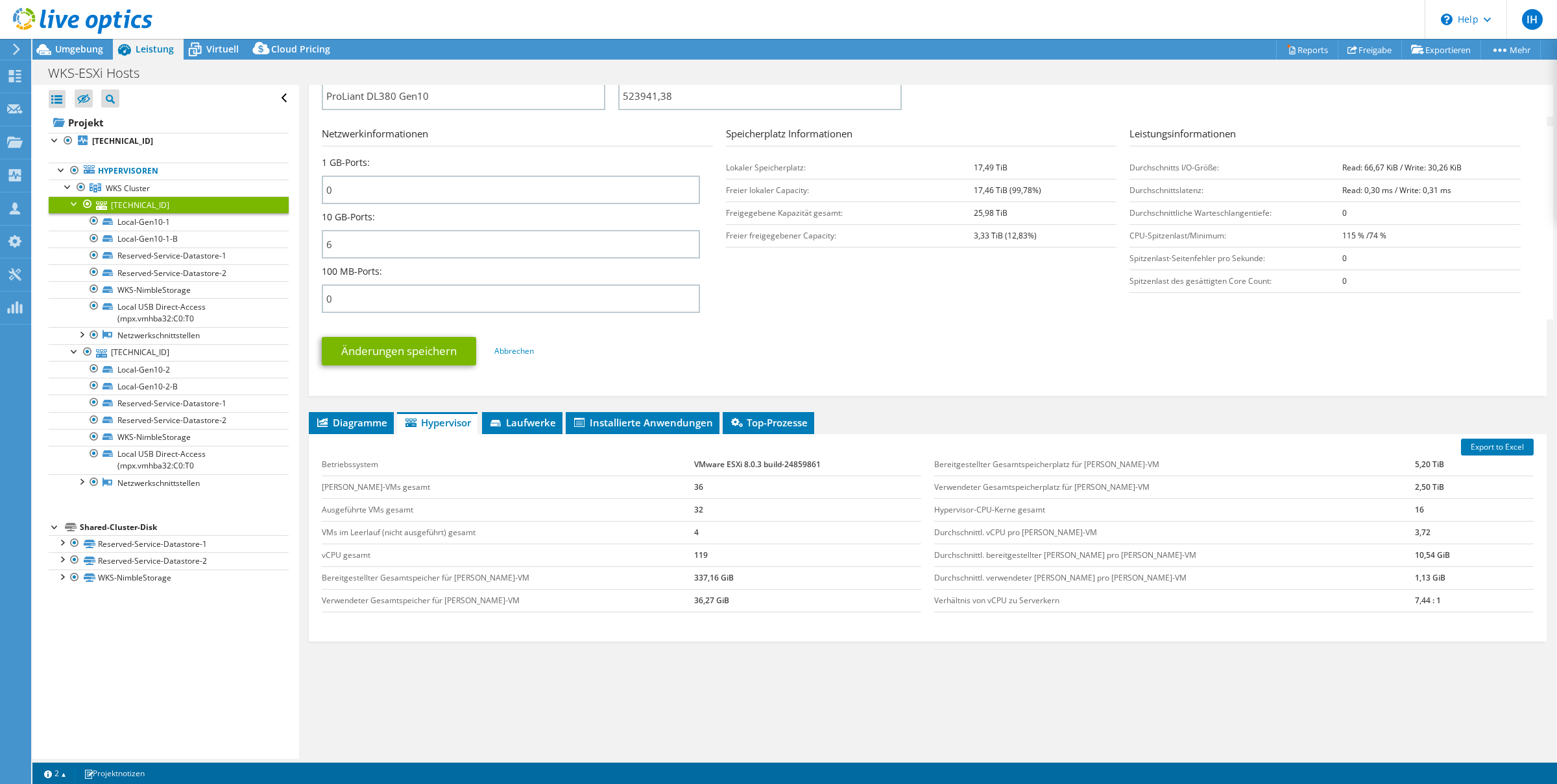
scroll to position [455, 0]
drag, startPoint x: 1384, startPoint y: 536, endPoint x: 1368, endPoint y: 536, distance: 16.0
click at [1191, 536] on td "3,72" at bounding box center [1473, 533] width 118 height 22
click at [142, 191] on span "WKS Cluster" at bounding box center [127, 188] width 44 height 11
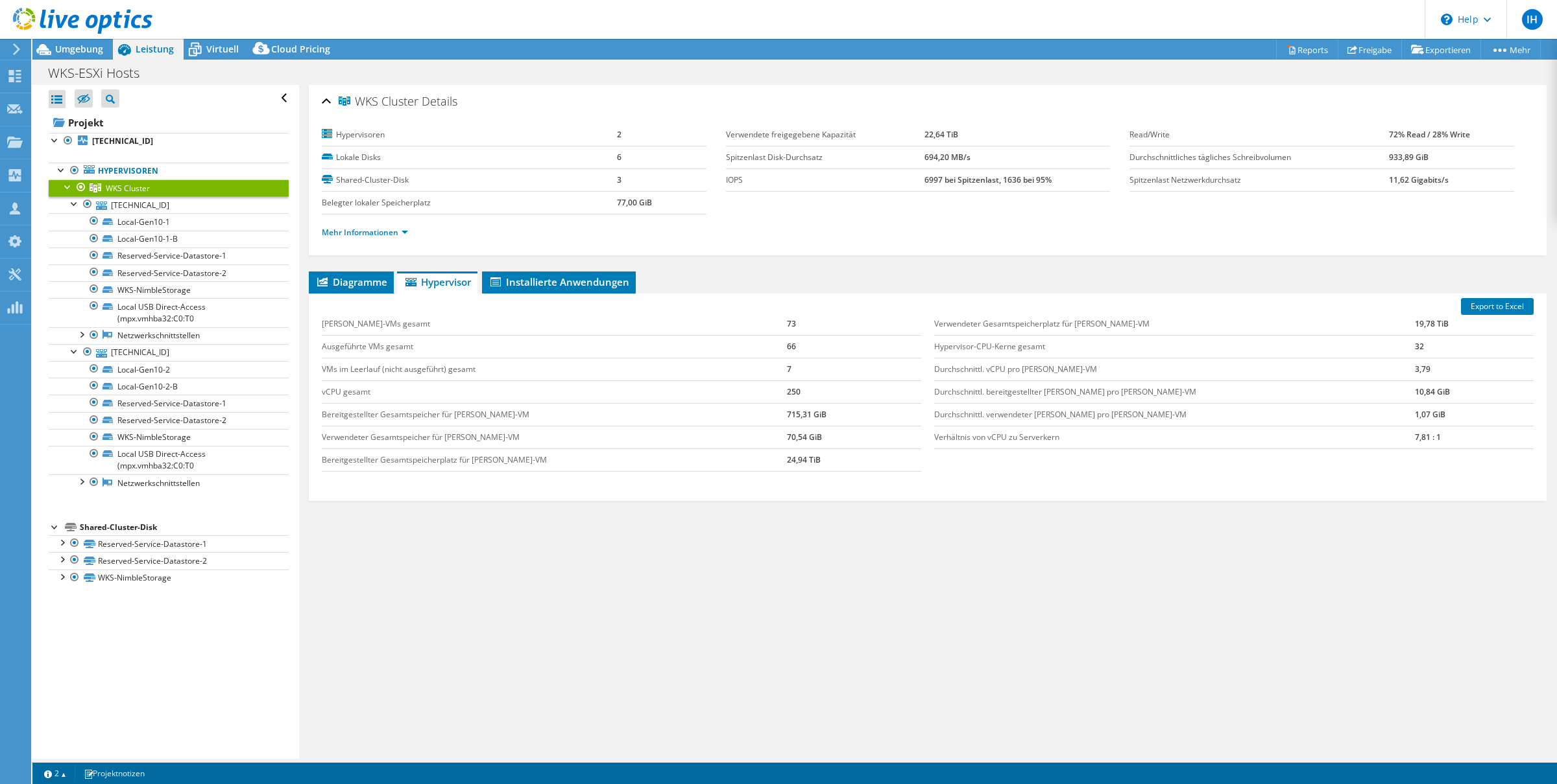
scroll to position [0, 0]
click at [1191, 438] on tr "Verhältnis von vCPU zu Serverkern 7,81 : 1" at bounding box center [1233, 435] width 600 height 22
drag, startPoint x: 1370, startPoint y: 438, endPoint x: 1418, endPoint y: 438, distance: 48.0
click at [1191, 438] on td "7,81 : 1" at bounding box center [1473, 435] width 118 height 22
